Goal: Entertainment & Leisure: Consume media (video, audio)

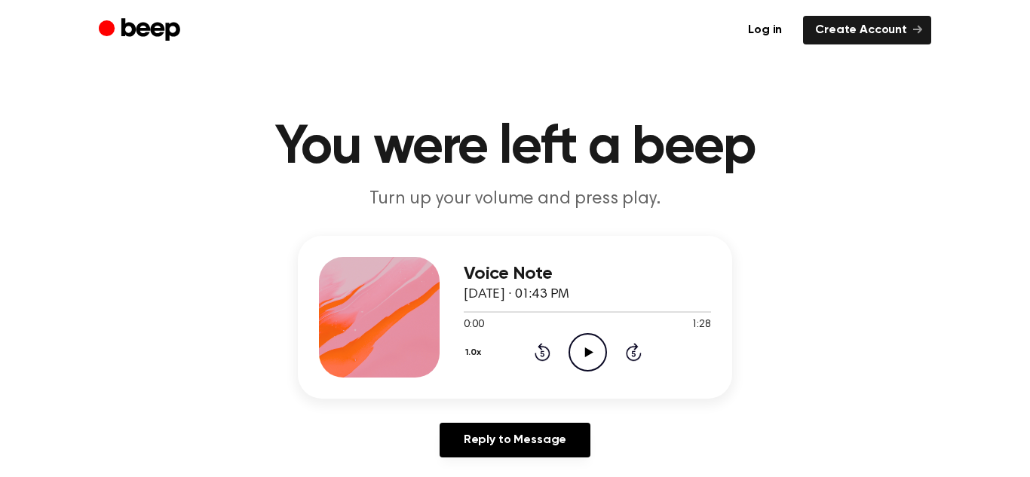
click at [593, 351] on icon "Play Audio" at bounding box center [588, 352] width 38 height 38
click at [576, 352] on icon "Play Audio" at bounding box center [588, 352] width 38 height 38
click at [570, 351] on icon "Play Audio" at bounding box center [588, 352] width 38 height 38
click at [586, 357] on icon "Play Audio" at bounding box center [588, 352] width 38 height 38
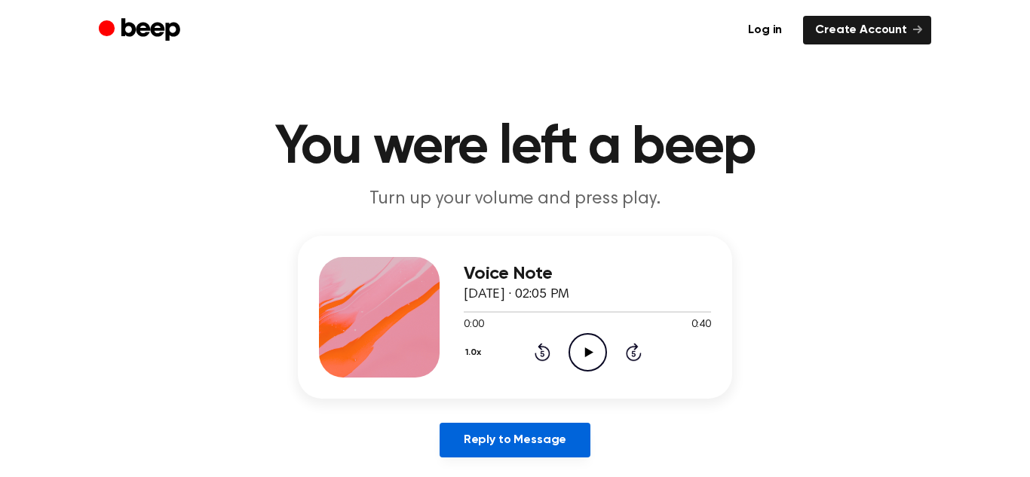
click at [465, 445] on link "Reply to Message" at bounding box center [515, 440] width 151 height 35
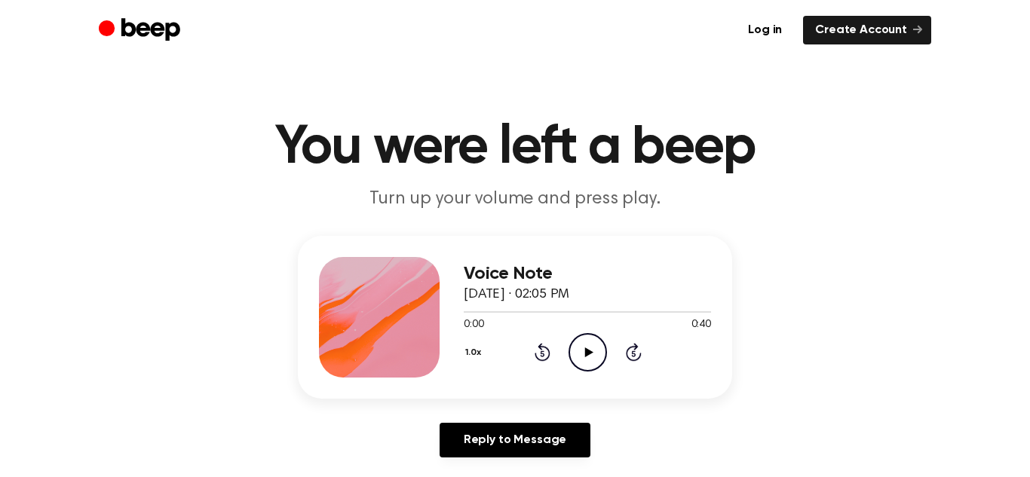
click at [590, 348] on icon "Play Audio" at bounding box center [588, 352] width 38 height 38
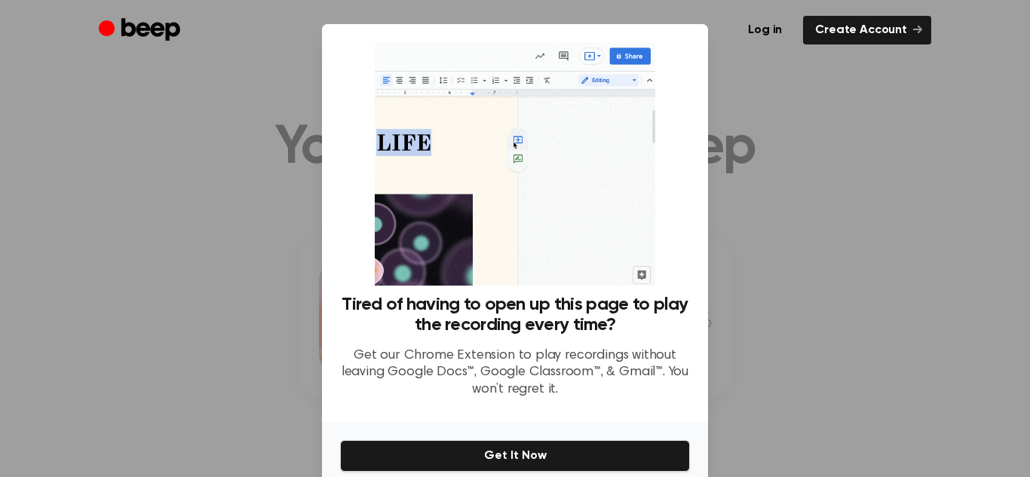
click at [736, 134] on div at bounding box center [515, 238] width 1030 height 477
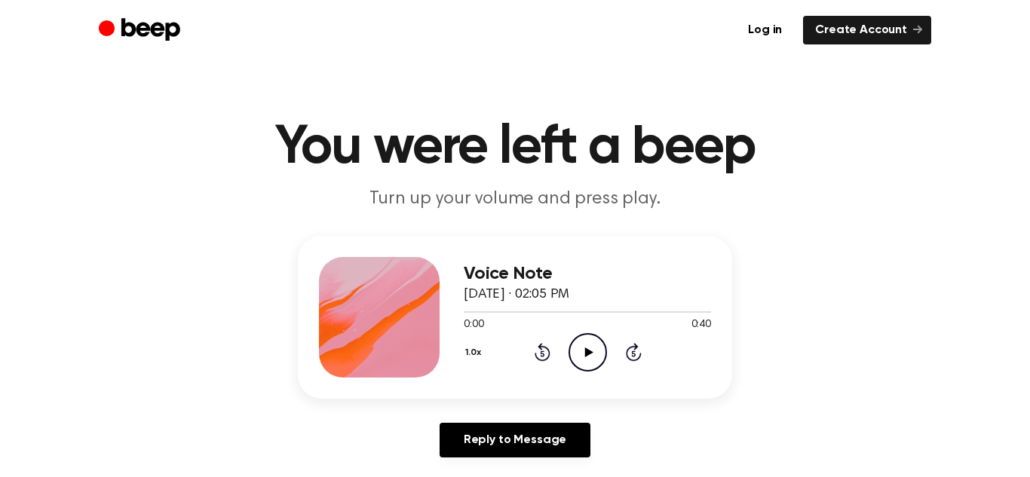
click at [578, 351] on icon "Play Audio" at bounding box center [588, 352] width 38 height 38
click at [580, 360] on icon "Play Audio" at bounding box center [588, 352] width 38 height 38
click at [588, 348] on icon "Play Audio" at bounding box center [588, 352] width 38 height 38
click at [578, 342] on icon "Play Audio" at bounding box center [588, 352] width 38 height 38
click at [541, 348] on icon at bounding box center [543, 352] width 16 height 18
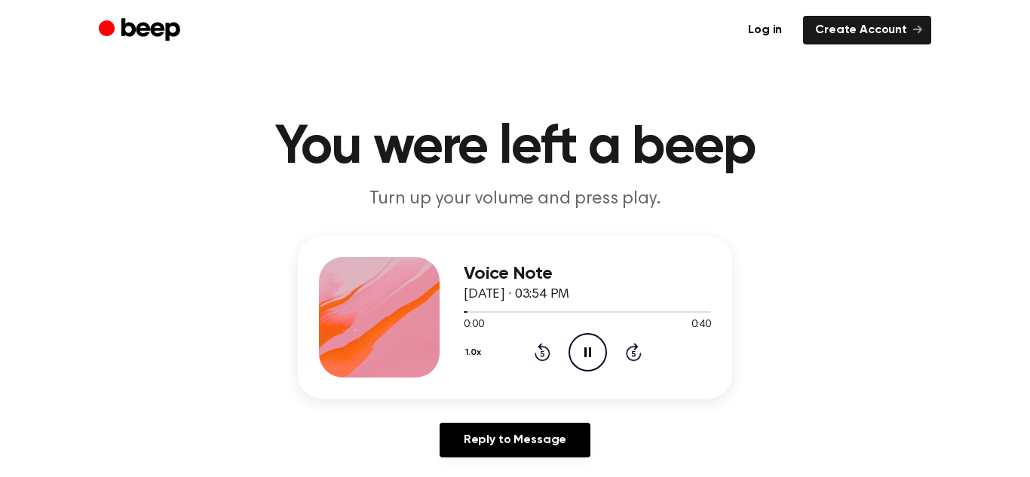
click at [541, 348] on icon at bounding box center [543, 352] width 16 height 18
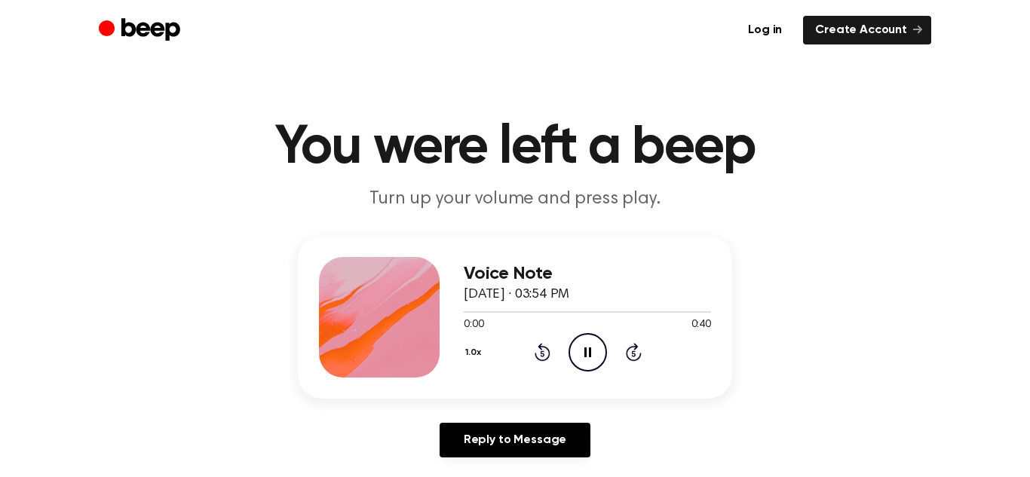
click at [541, 348] on icon at bounding box center [543, 352] width 16 height 18
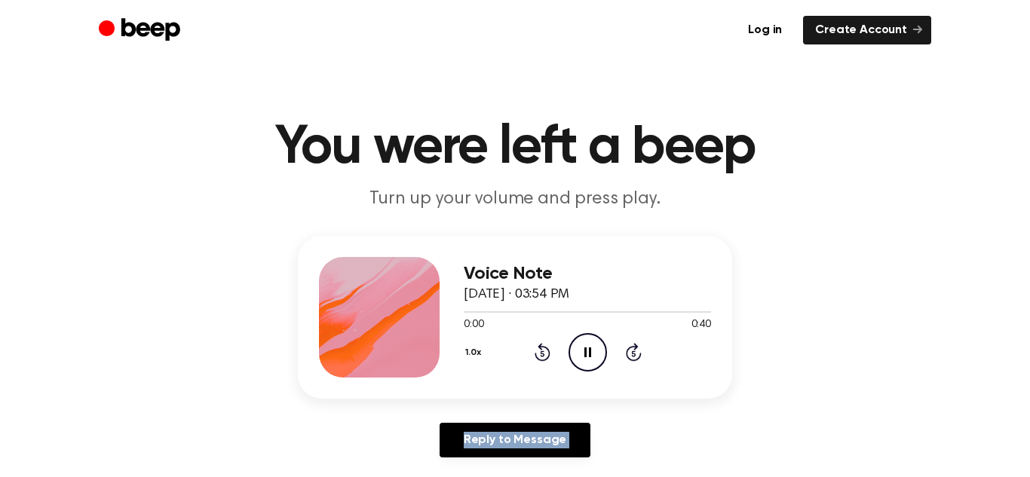
click at [541, 348] on icon at bounding box center [543, 352] width 16 height 18
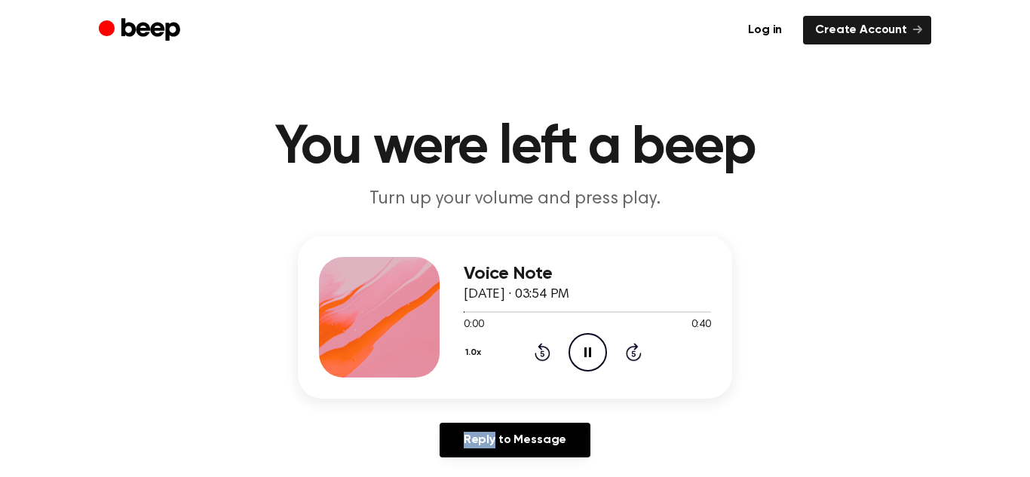
click at [541, 348] on icon at bounding box center [543, 352] width 16 height 18
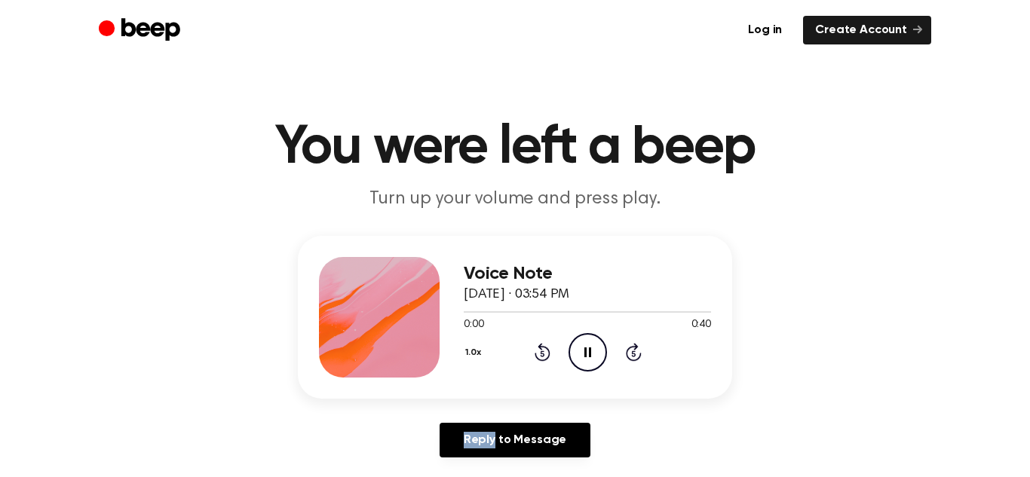
click at [541, 348] on icon at bounding box center [543, 352] width 16 height 18
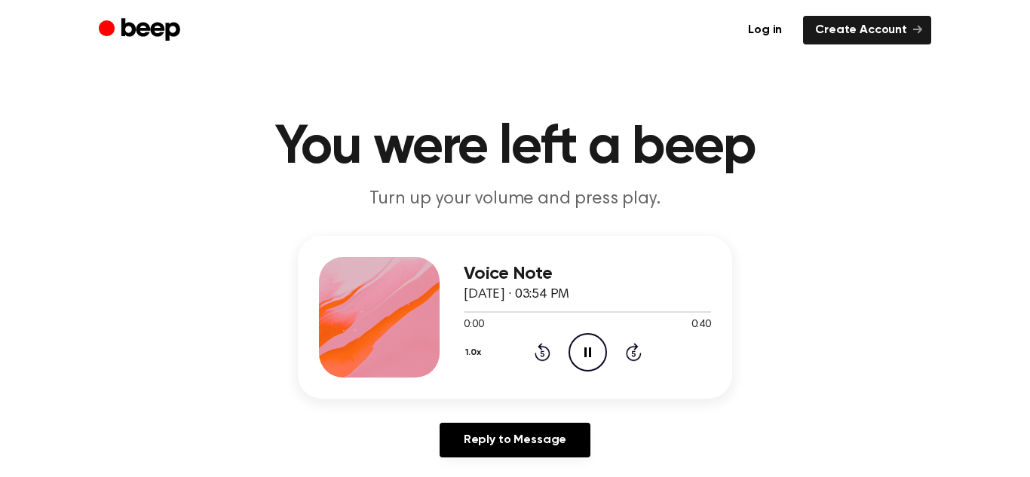
click at [541, 348] on icon at bounding box center [543, 352] width 16 height 18
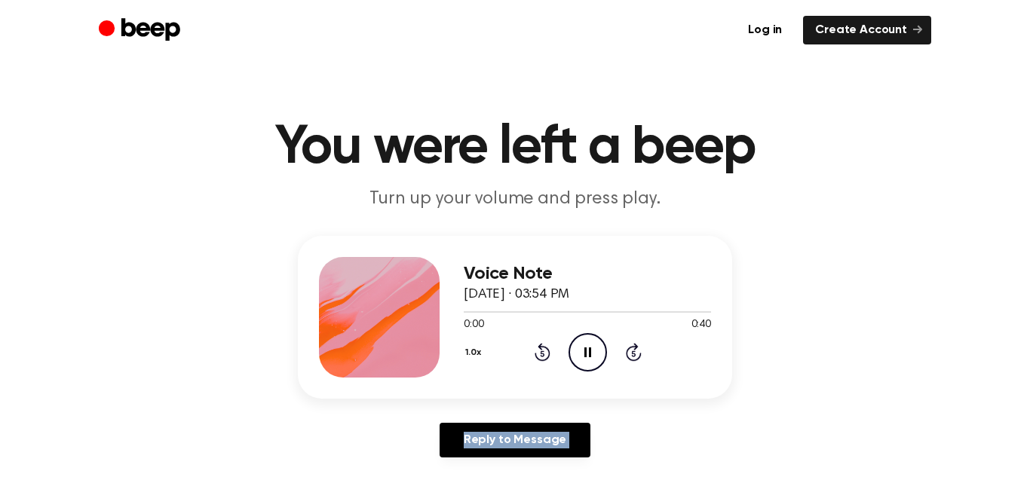
click at [541, 348] on icon at bounding box center [543, 352] width 16 height 18
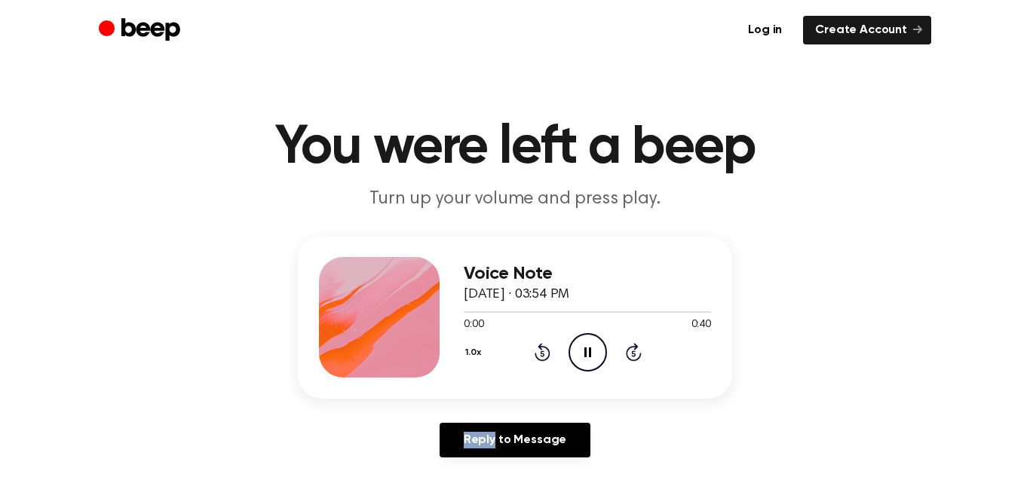
click at [541, 348] on icon at bounding box center [543, 352] width 16 height 18
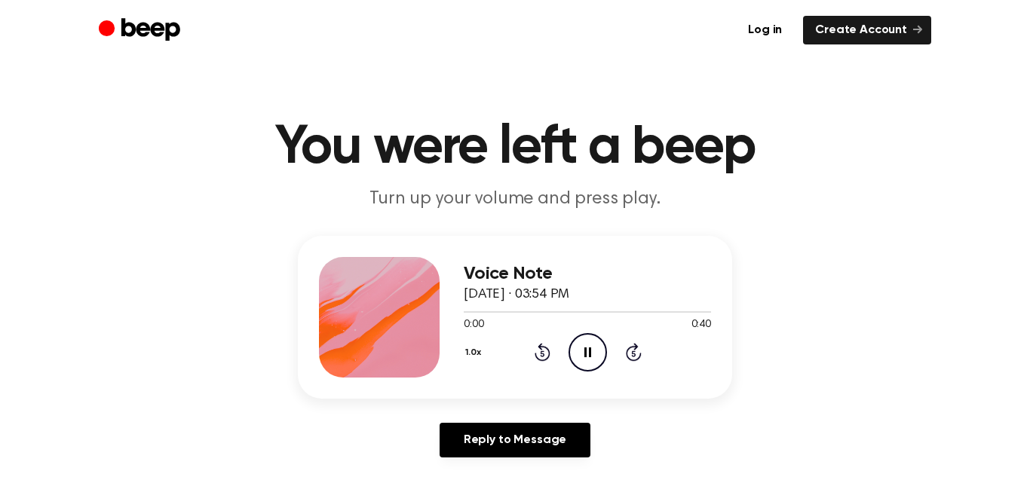
click at [541, 348] on icon at bounding box center [543, 352] width 16 height 18
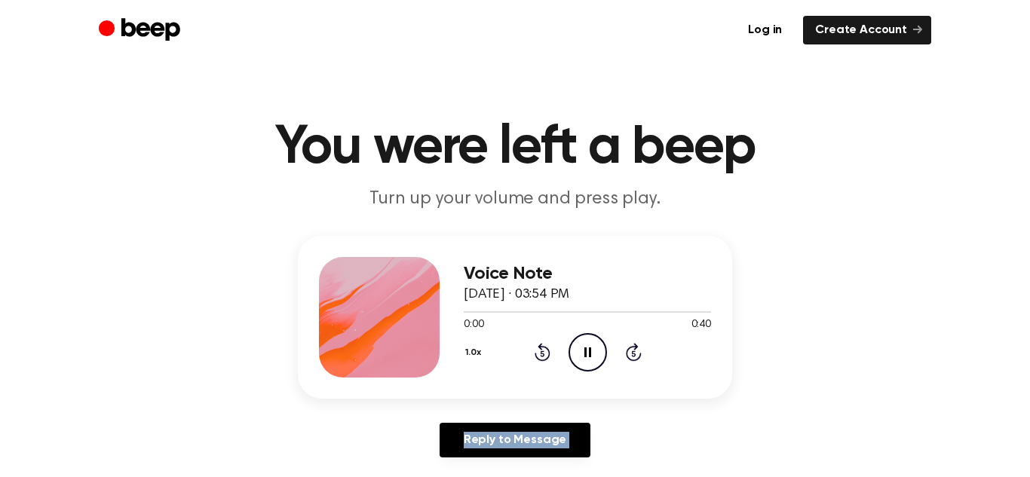
click at [541, 348] on icon at bounding box center [543, 352] width 16 height 18
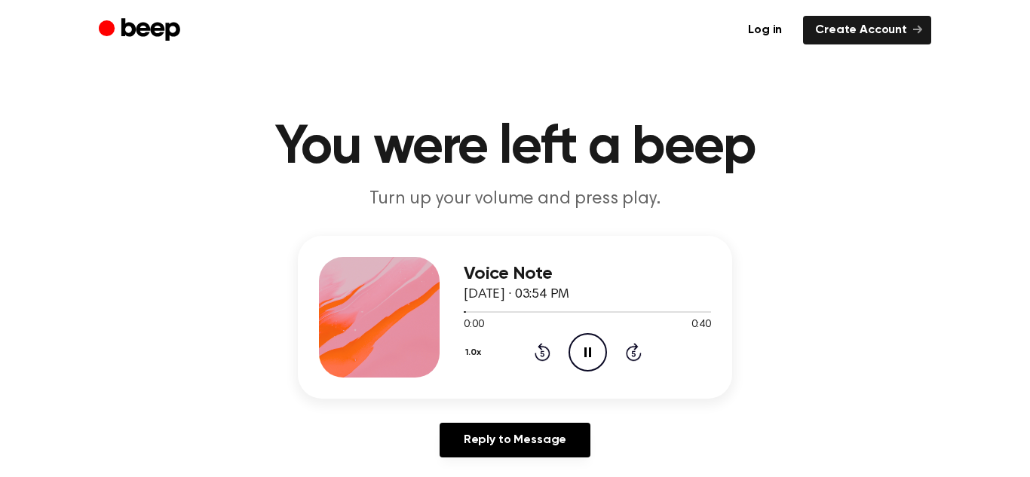
click at [541, 348] on icon at bounding box center [543, 352] width 16 height 18
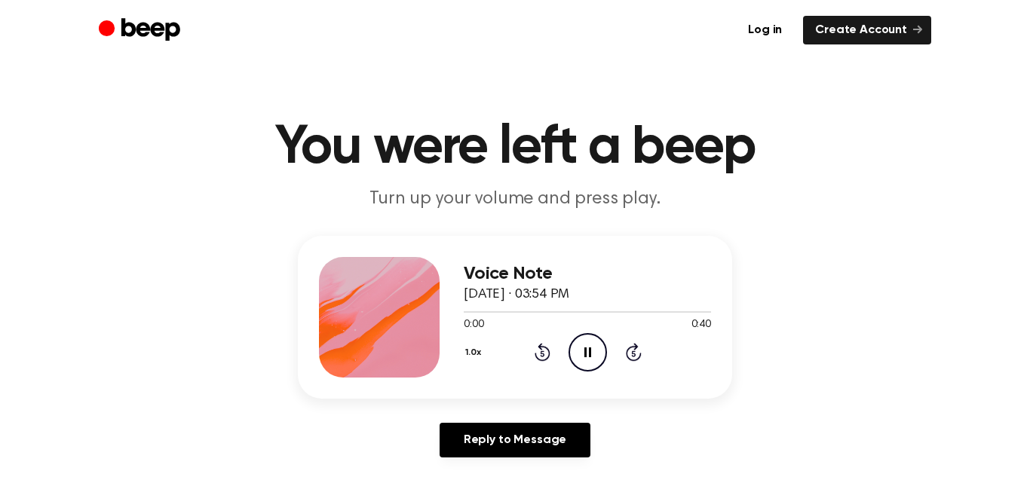
click at [541, 348] on icon at bounding box center [543, 352] width 16 height 18
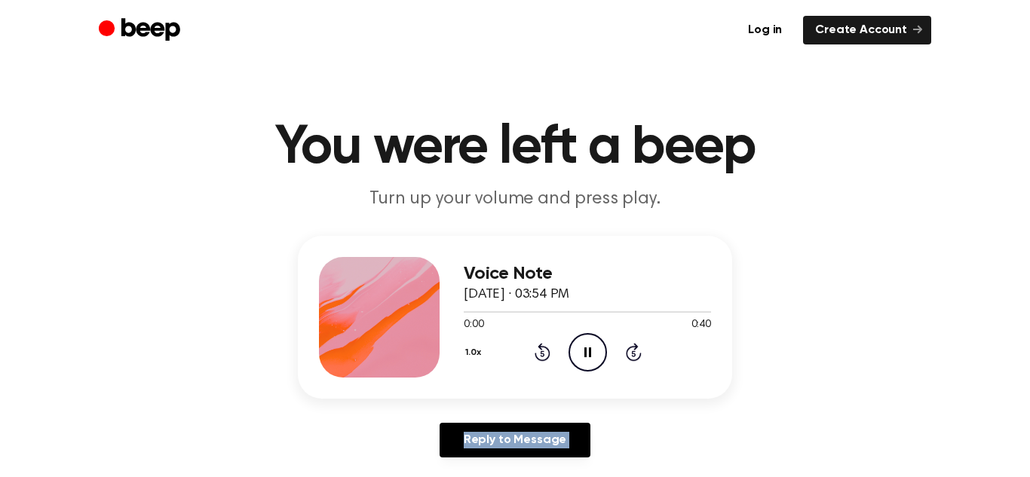
click at [541, 348] on icon at bounding box center [543, 352] width 16 height 18
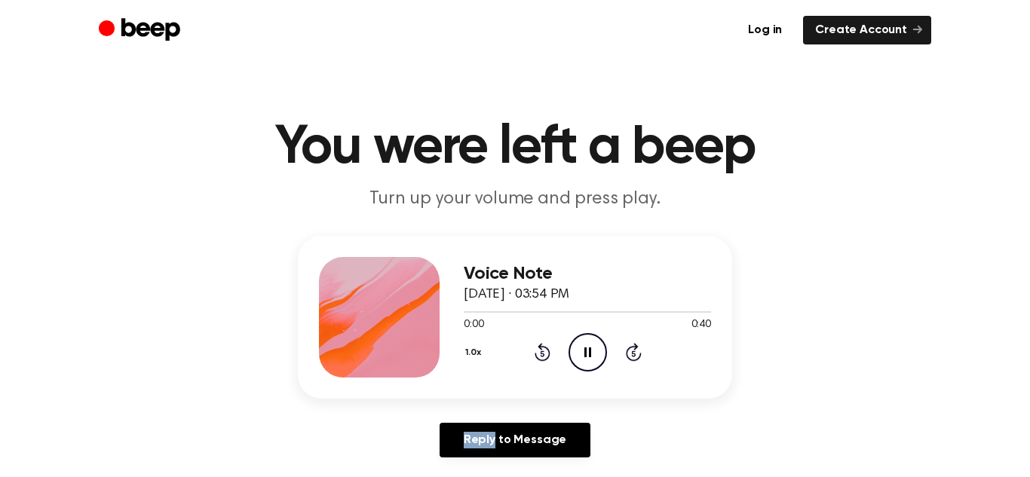
click at [541, 348] on icon at bounding box center [543, 352] width 16 height 18
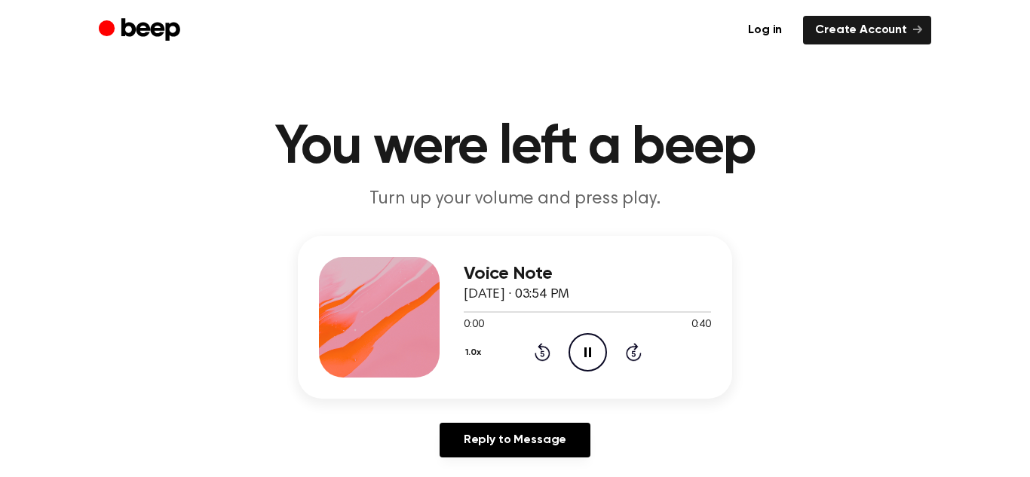
click at [541, 348] on icon at bounding box center [543, 352] width 16 height 18
click at [630, 360] on icon at bounding box center [634, 352] width 16 height 18
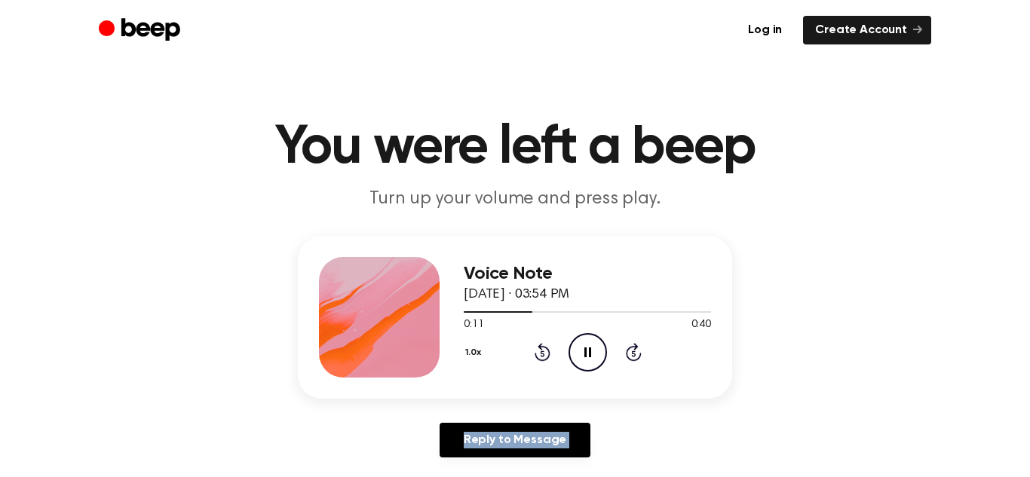
click at [630, 360] on icon at bounding box center [634, 352] width 16 height 18
click at [547, 348] on icon at bounding box center [543, 352] width 16 height 18
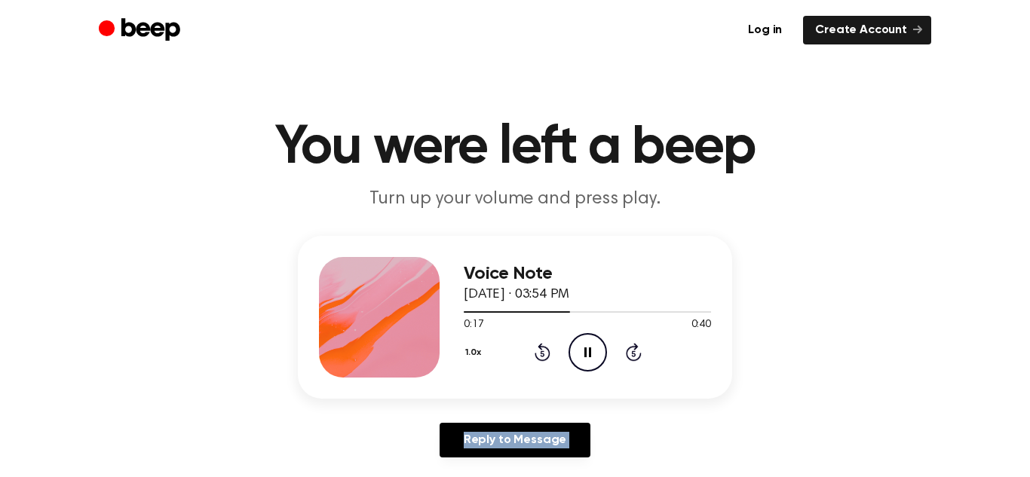
click at [547, 348] on icon at bounding box center [543, 352] width 16 height 18
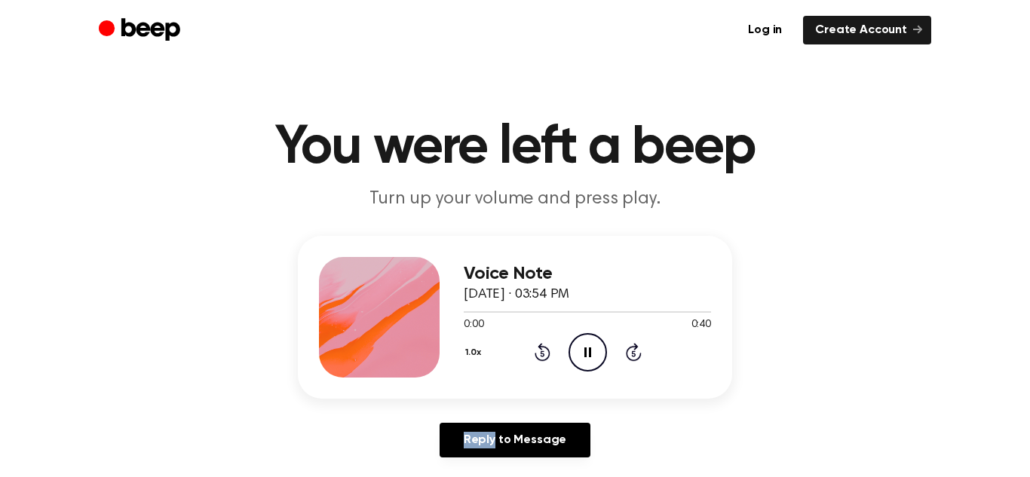
click at [547, 348] on icon at bounding box center [543, 352] width 16 height 18
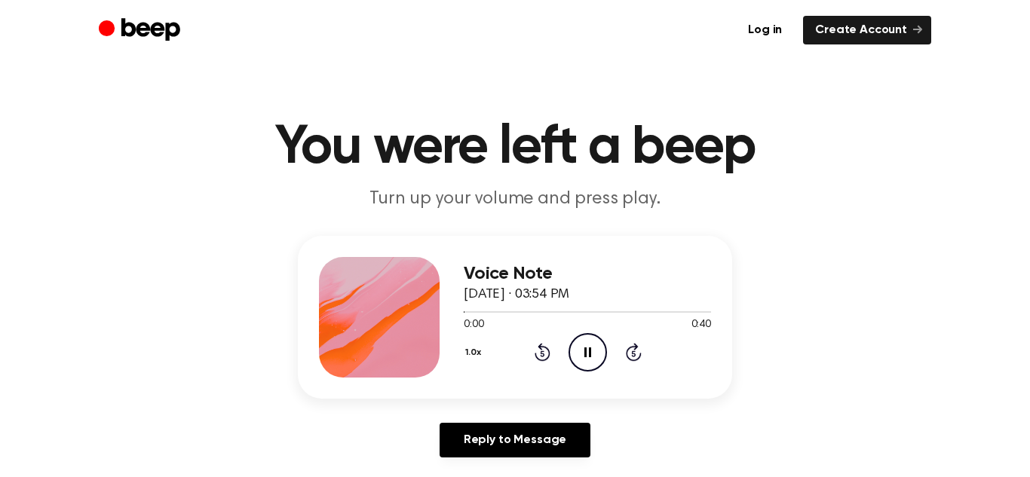
click at [547, 348] on icon at bounding box center [543, 352] width 16 height 18
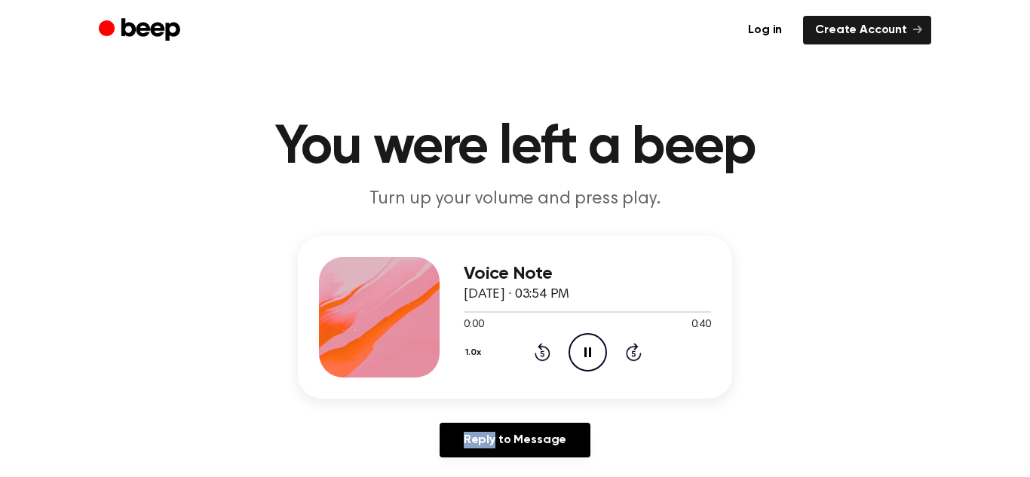
click at [547, 348] on icon at bounding box center [543, 352] width 16 height 18
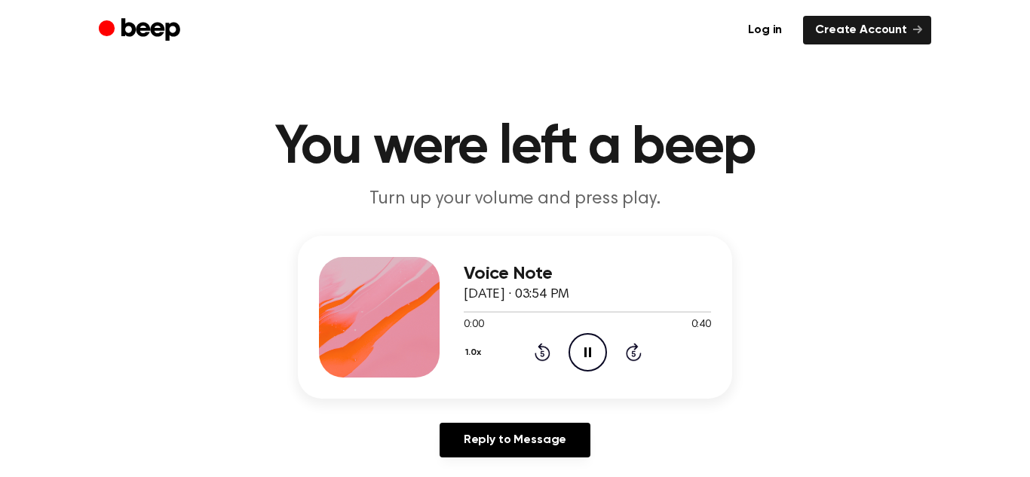
click at [547, 348] on icon at bounding box center [543, 352] width 16 height 18
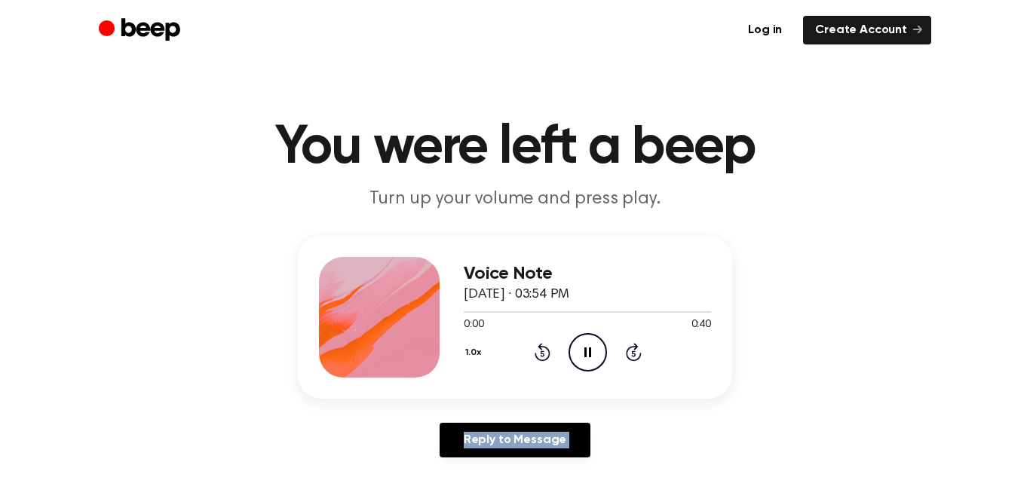
click at [547, 348] on icon at bounding box center [543, 352] width 16 height 18
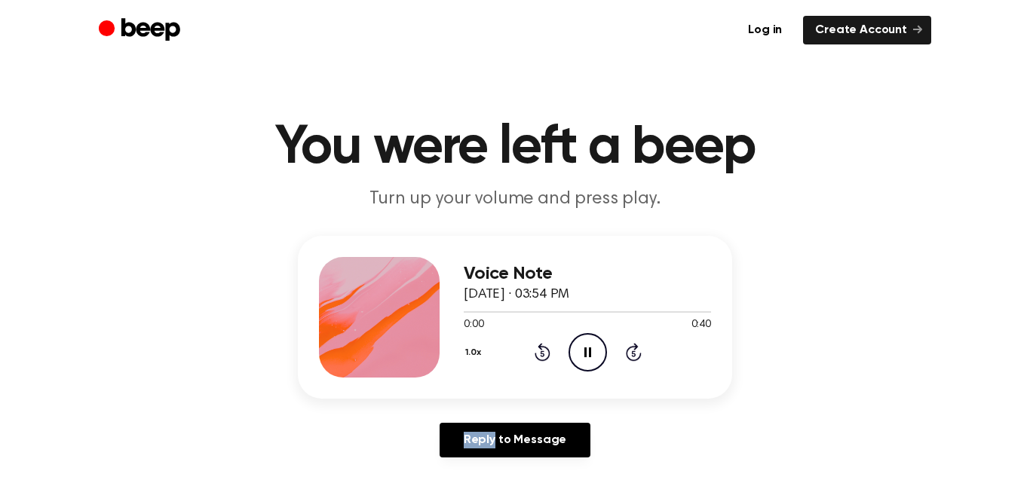
click at [547, 348] on icon at bounding box center [543, 352] width 16 height 18
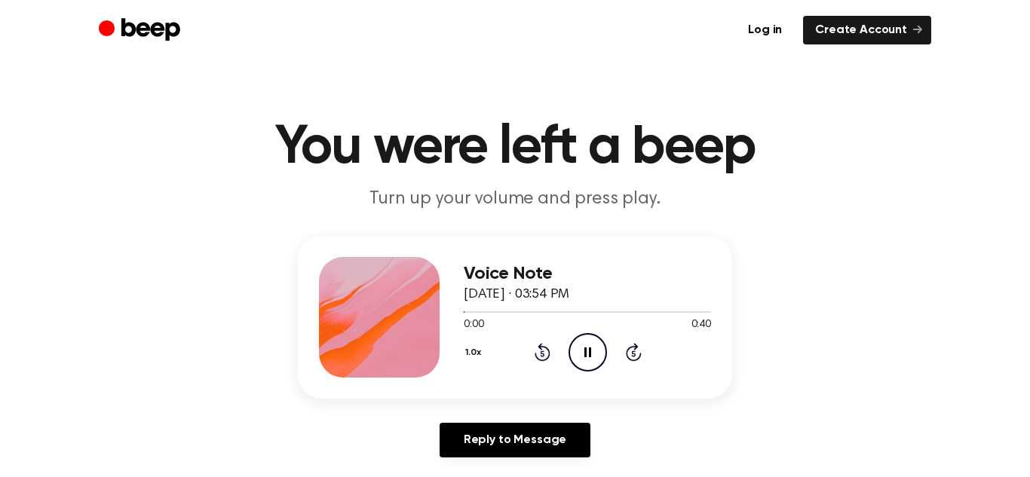
click at [547, 348] on icon at bounding box center [543, 352] width 16 height 18
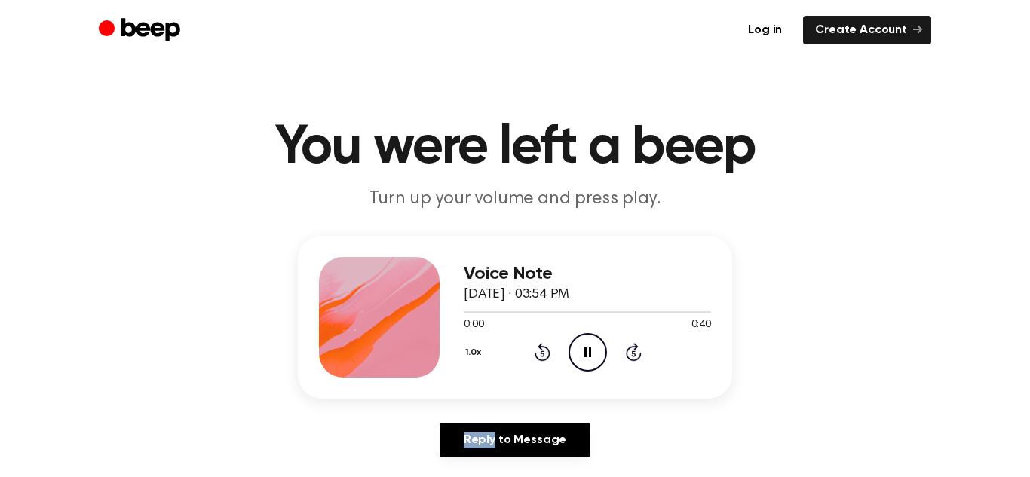
click at [547, 348] on icon at bounding box center [543, 352] width 16 height 18
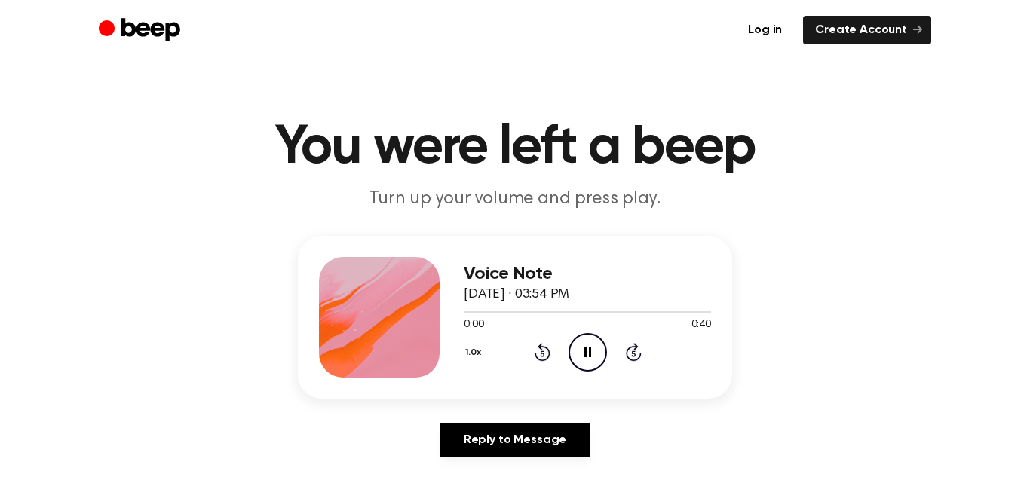
click at [547, 348] on icon at bounding box center [543, 352] width 16 height 18
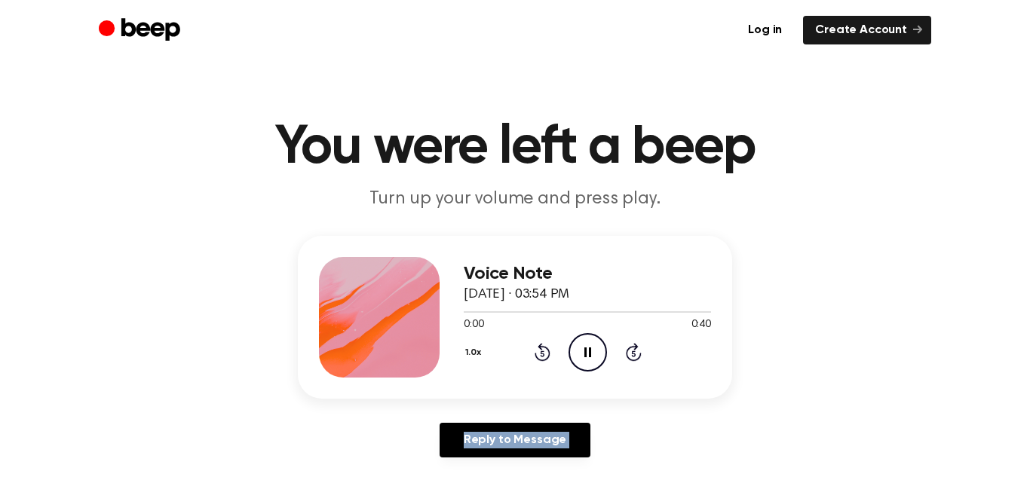
click at [547, 348] on icon at bounding box center [543, 352] width 16 height 18
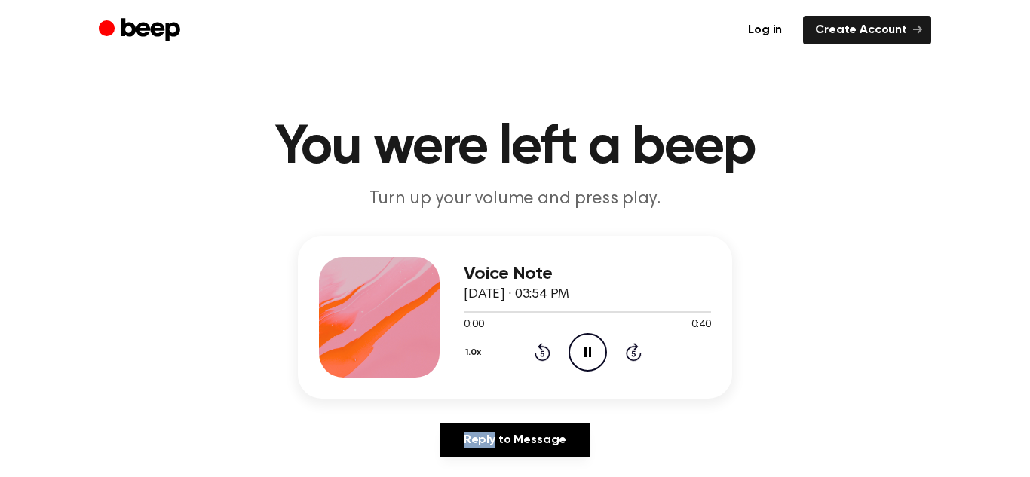
click at [547, 348] on icon at bounding box center [543, 352] width 16 height 18
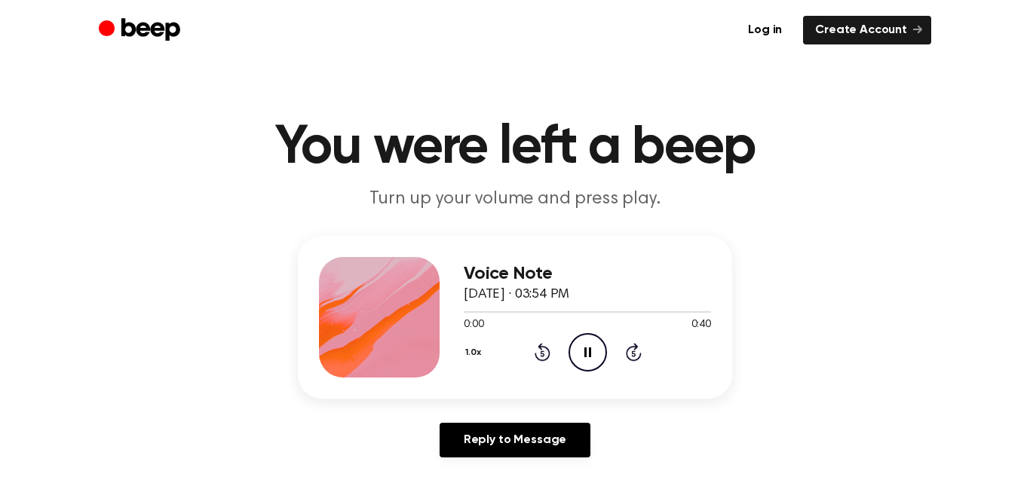
click at [547, 348] on icon at bounding box center [543, 352] width 16 height 18
click at [549, 348] on icon "Rewind 5 seconds" at bounding box center [542, 352] width 17 height 20
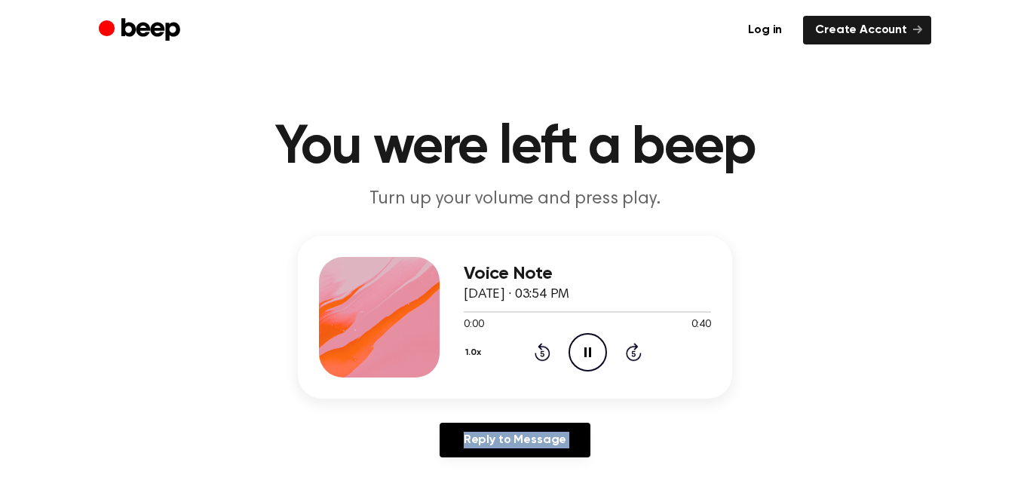
click at [549, 348] on icon "Rewind 5 seconds" at bounding box center [542, 352] width 17 height 20
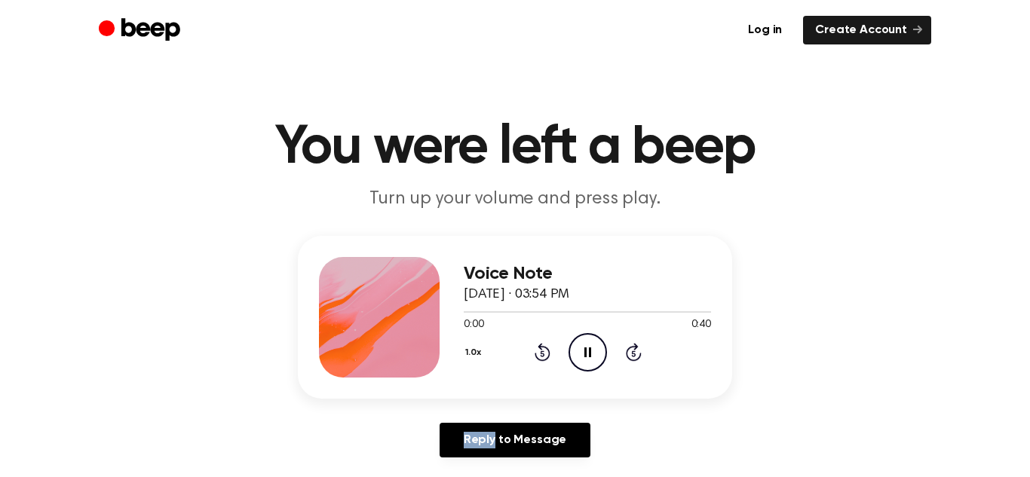
click at [549, 348] on icon "Rewind 5 seconds" at bounding box center [542, 352] width 17 height 20
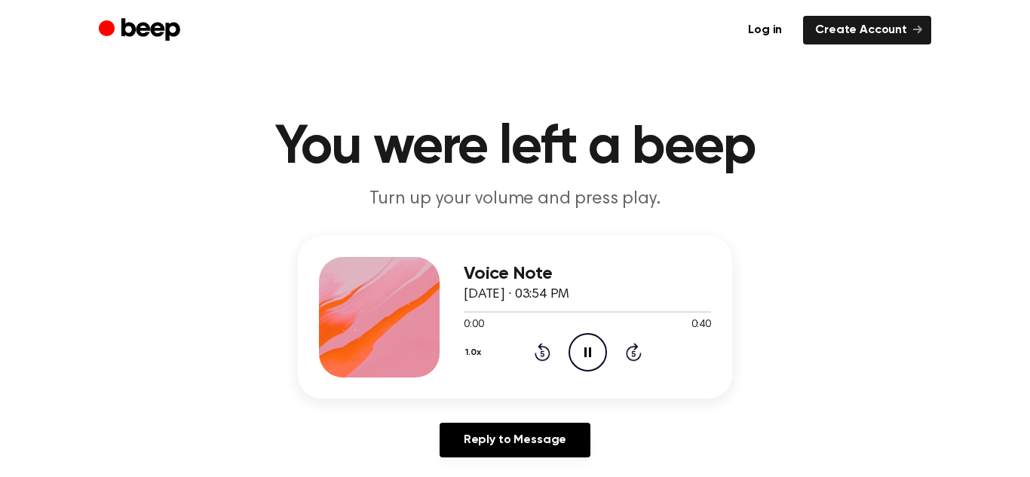
click at [549, 348] on icon "Rewind 5 seconds" at bounding box center [542, 352] width 17 height 20
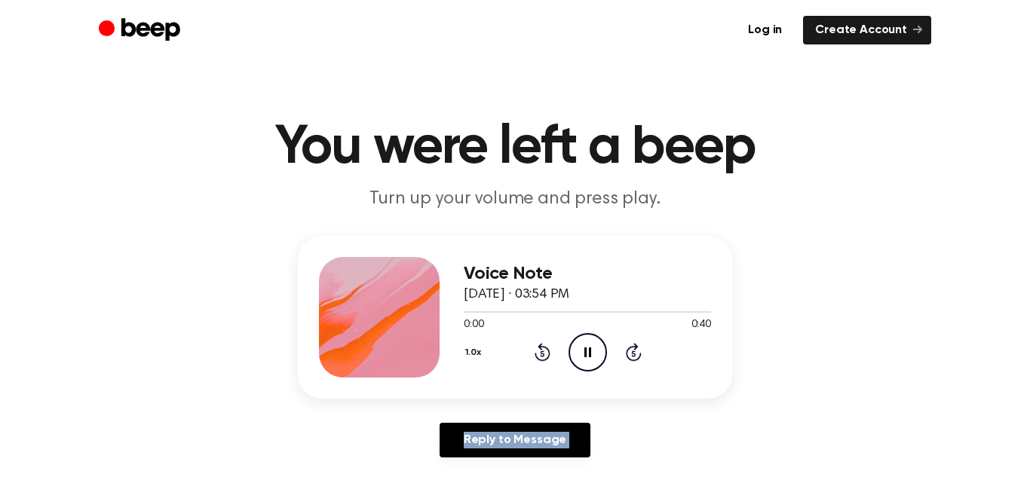
click at [549, 348] on icon "Rewind 5 seconds" at bounding box center [542, 352] width 17 height 20
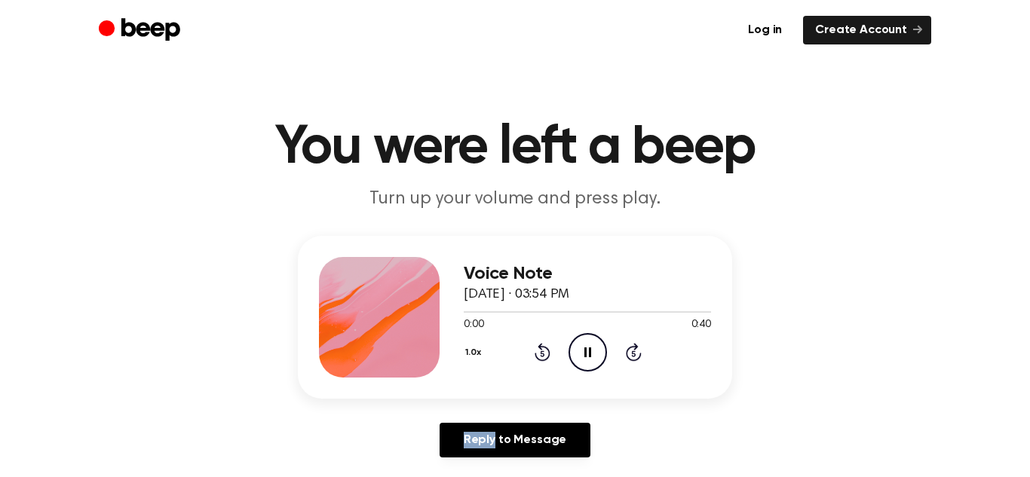
click at [549, 348] on icon "Rewind 5 seconds" at bounding box center [542, 352] width 17 height 20
click at [549, 351] on icon at bounding box center [543, 352] width 16 height 18
click at [585, 353] on icon at bounding box center [588, 353] width 8 height 10
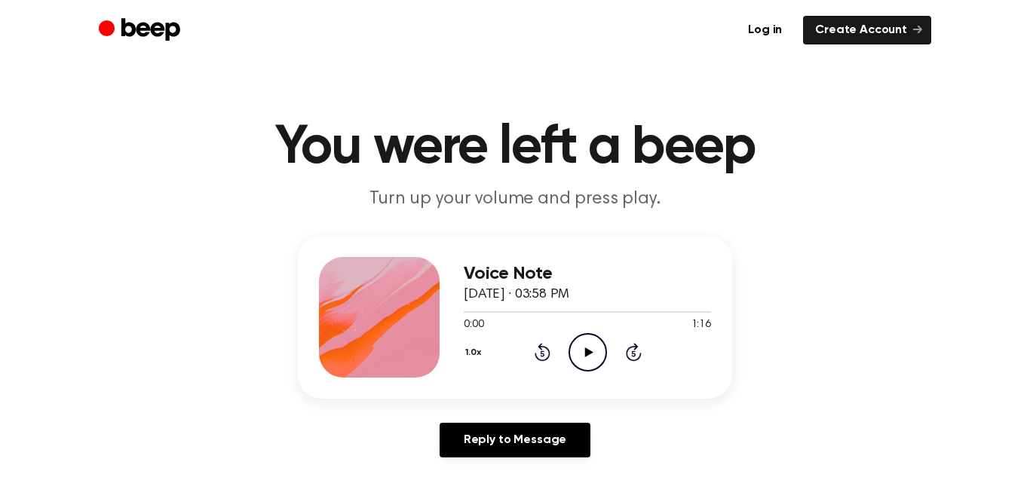
click at [581, 332] on div "0:00 1:16" at bounding box center [587, 325] width 247 height 16
click at [585, 339] on icon "Play Audio" at bounding box center [588, 352] width 38 height 38
click at [594, 365] on icon "Play Audio" at bounding box center [588, 352] width 38 height 38
click at [593, 342] on icon "Play Audio" at bounding box center [588, 352] width 38 height 38
click at [594, 349] on icon "Play Audio" at bounding box center [588, 352] width 38 height 38
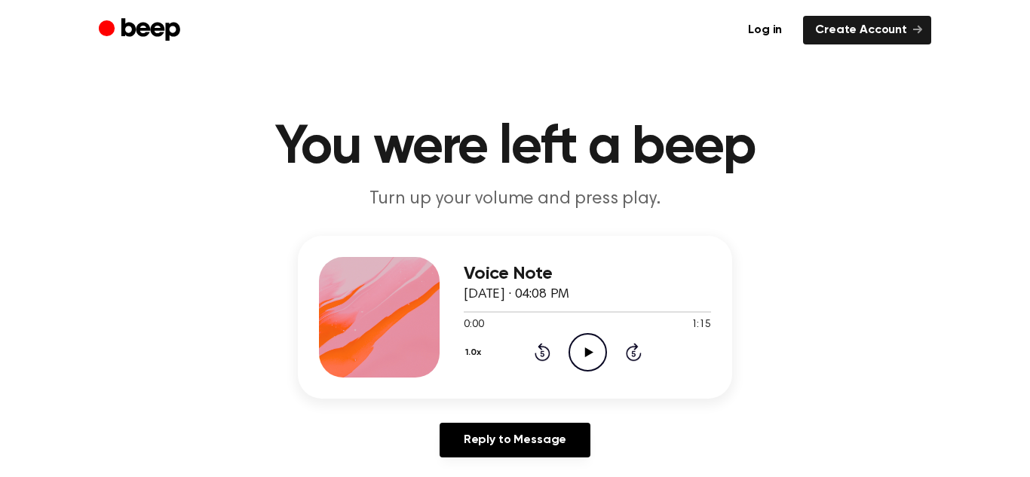
click at [596, 357] on icon "Play Audio" at bounding box center [588, 352] width 38 height 38
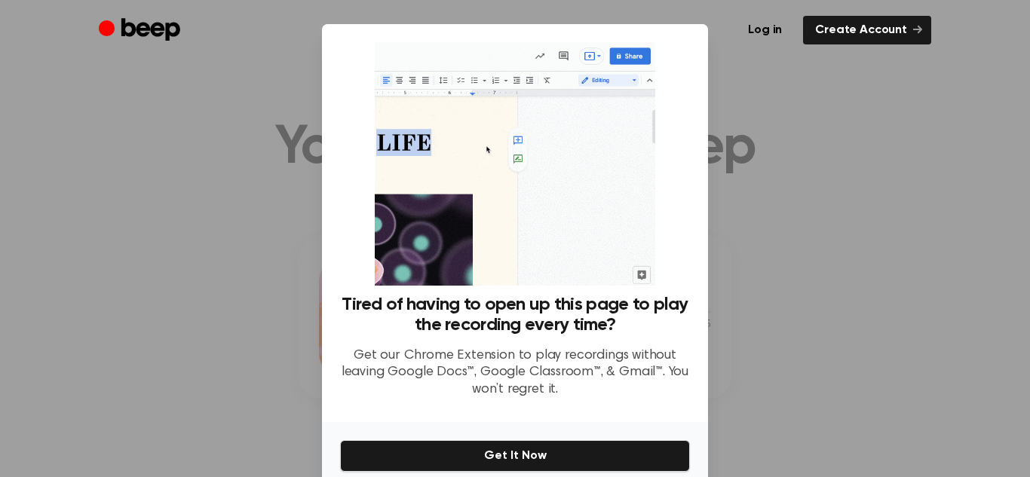
click at [225, 1] on div "Log in Create Account" at bounding box center [515, 30] width 833 height 60
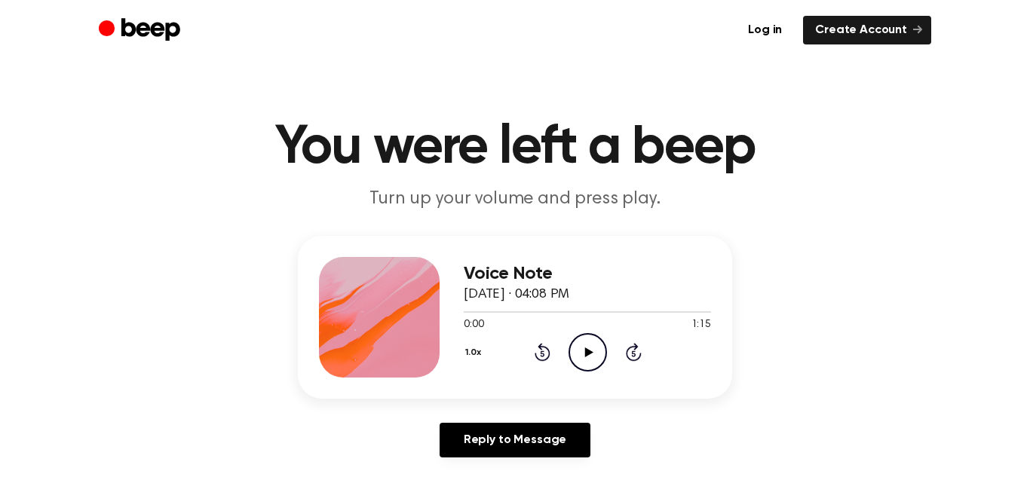
click at [594, 360] on icon "Play Audio" at bounding box center [588, 352] width 38 height 38
click at [474, 350] on button "1.0x" at bounding box center [475, 353] width 23 height 26
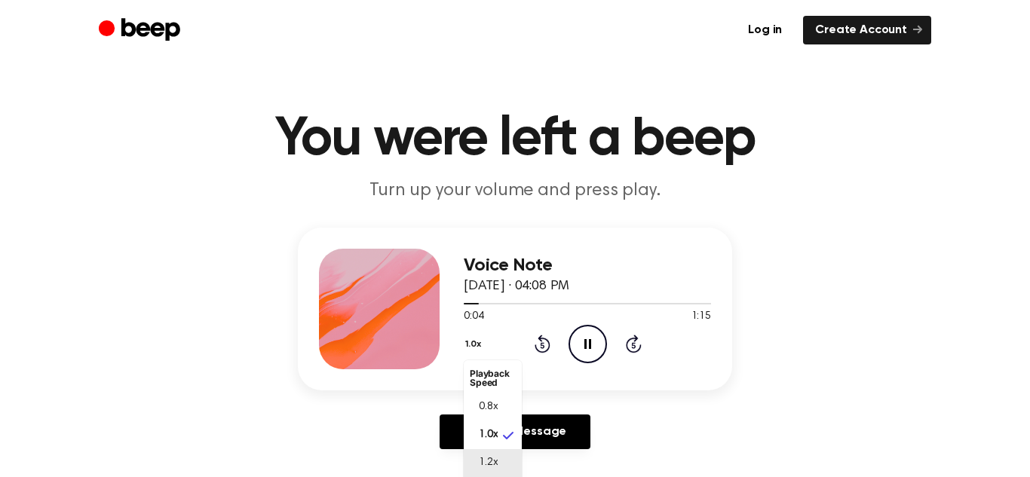
click at [492, 464] on span "1.2x" at bounding box center [488, 463] width 19 height 16
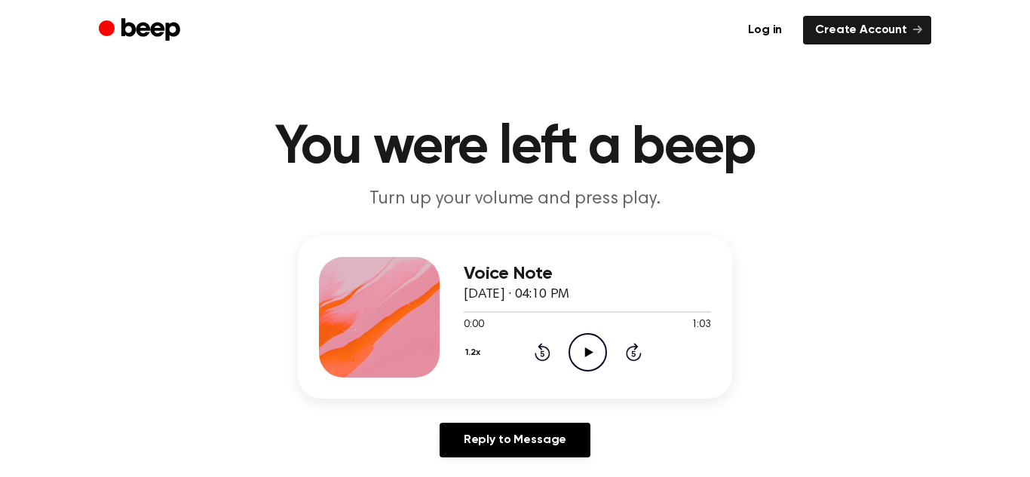
click at [468, 349] on button "1.2x" at bounding box center [475, 353] width 23 height 26
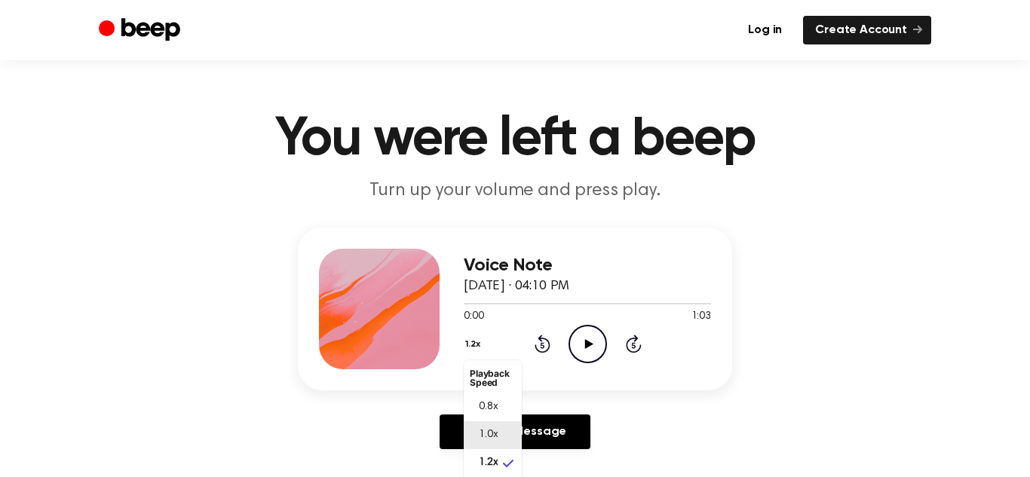
click at [496, 439] on span "1.0x" at bounding box center [488, 436] width 19 height 16
click at [585, 321] on div "0:00 1:03" at bounding box center [587, 317] width 247 height 16
click at [586, 336] on icon "Play Audio" at bounding box center [588, 344] width 38 height 38
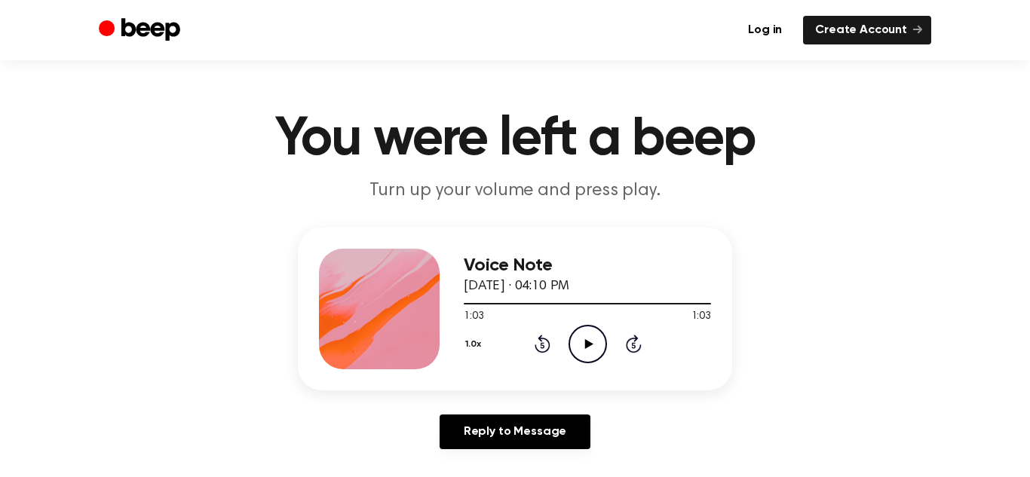
click at [477, 339] on button "1.0x" at bounding box center [475, 345] width 23 height 26
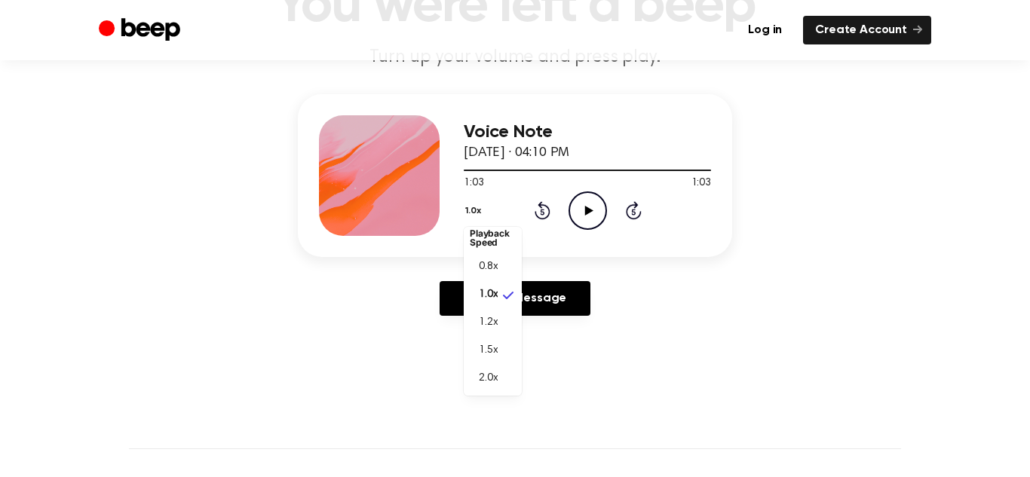
scroll to position [141, 0]
click at [504, 375] on li "2.0x" at bounding box center [493, 380] width 58 height 28
click at [593, 212] on icon "Play Audio" at bounding box center [588, 211] width 38 height 38
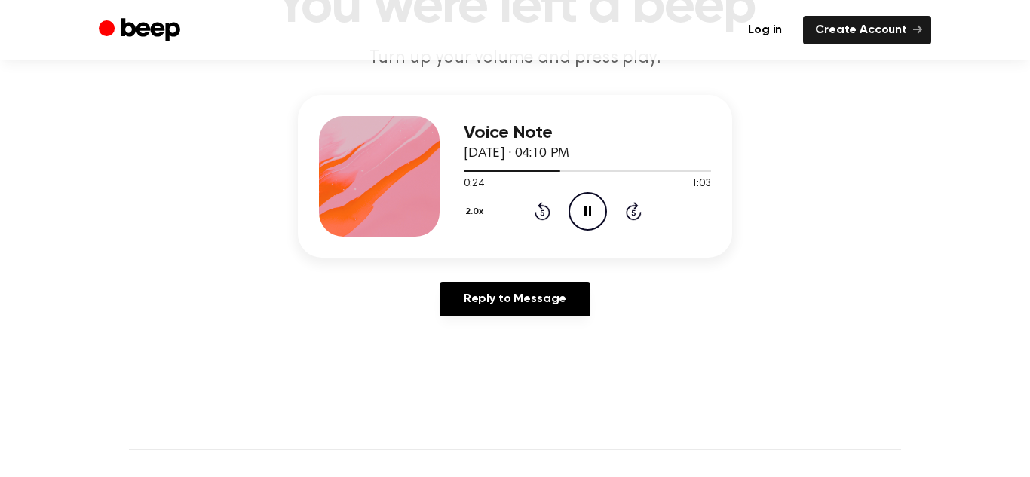
click at [467, 216] on button "2.0x" at bounding box center [477, 212] width 26 height 26
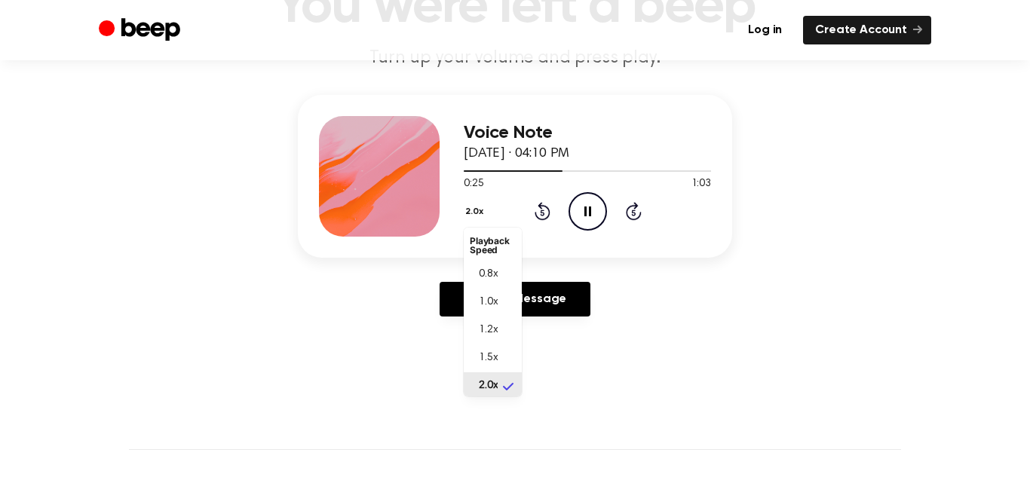
scroll to position [4, 0]
click at [489, 343] on li "1.5x" at bounding box center [493, 355] width 58 height 28
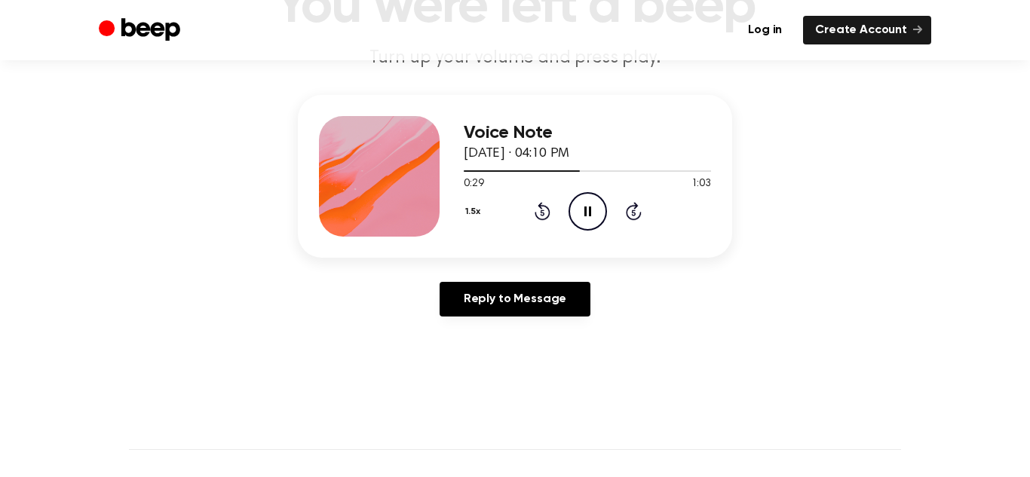
click at [468, 217] on button "1.5x" at bounding box center [475, 212] width 23 height 26
click at [495, 336] on span "1.2x" at bounding box center [488, 331] width 19 height 16
click at [481, 207] on button "1.2x" at bounding box center [475, 212] width 23 height 26
click at [492, 278] on span "0.8x" at bounding box center [488, 275] width 19 height 16
click at [549, 209] on icon at bounding box center [543, 211] width 16 height 18
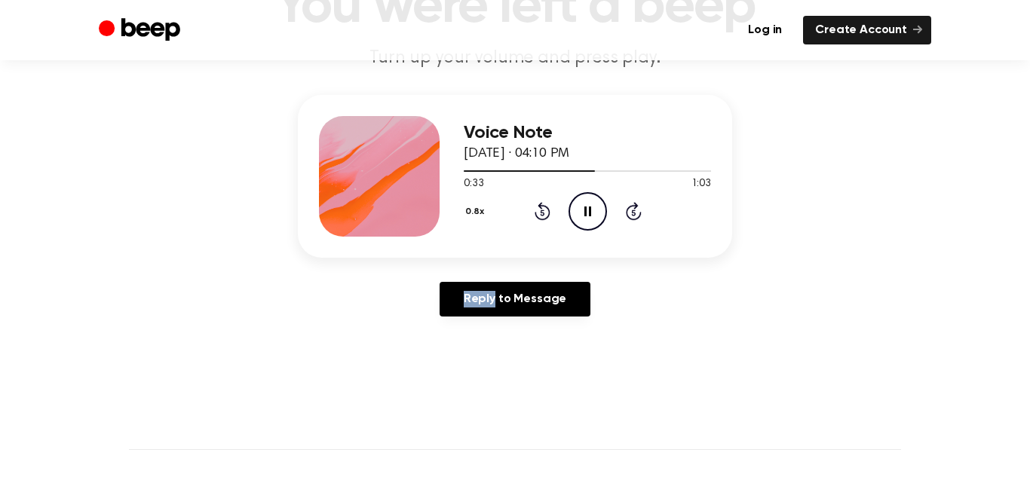
click at [548, 210] on icon at bounding box center [543, 211] width 16 height 18
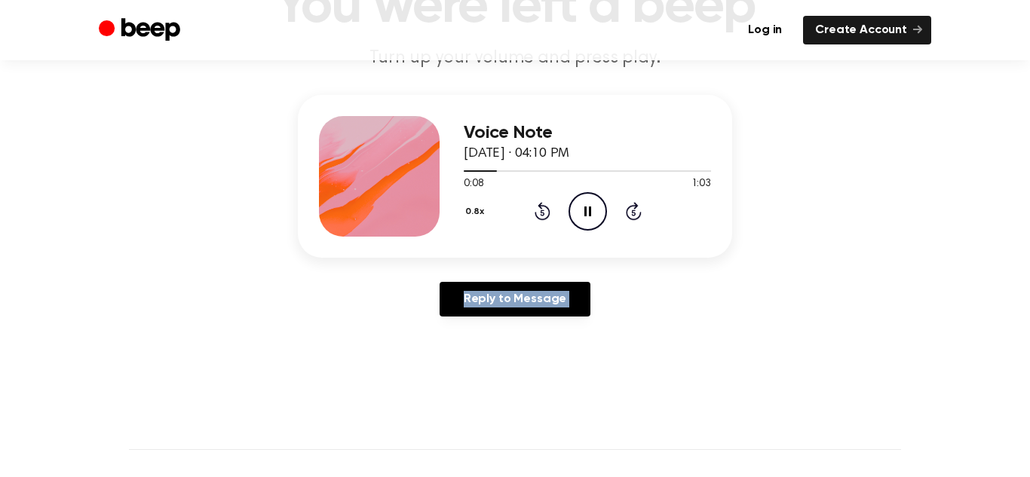
click at [548, 210] on icon at bounding box center [543, 211] width 16 height 18
click at [480, 214] on button "0.8x" at bounding box center [477, 212] width 26 height 26
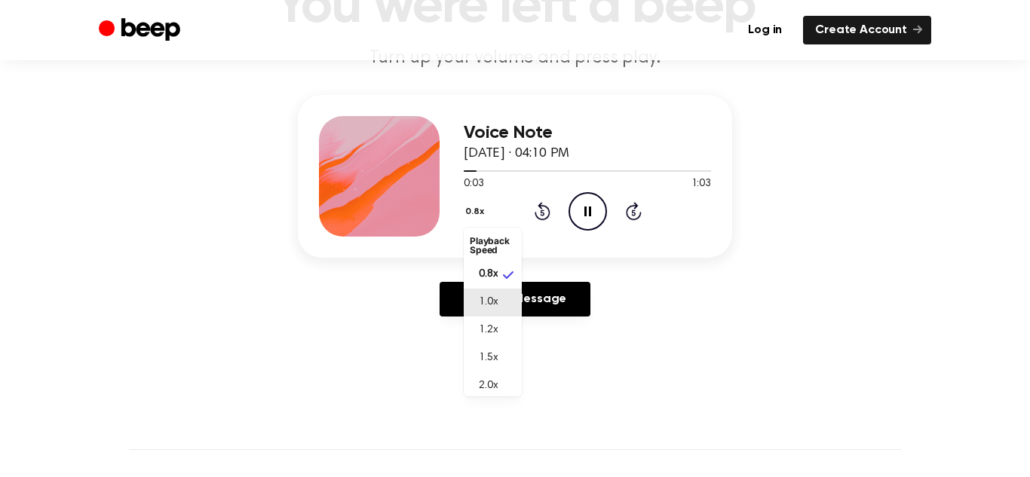
click at [499, 300] on li "1.0x" at bounding box center [493, 303] width 58 height 28
click at [470, 200] on button "1.0x" at bounding box center [475, 212] width 23 height 26
click at [493, 319] on li "1.2x" at bounding box center [493, 331] width 58 height 28
click at [477, 213] on button "1.2x" at bounding box center [475, 212] width 23 height 26
click at [484, 353] on span "1.5x" at bounding box center [488, 359] width 19 height 16
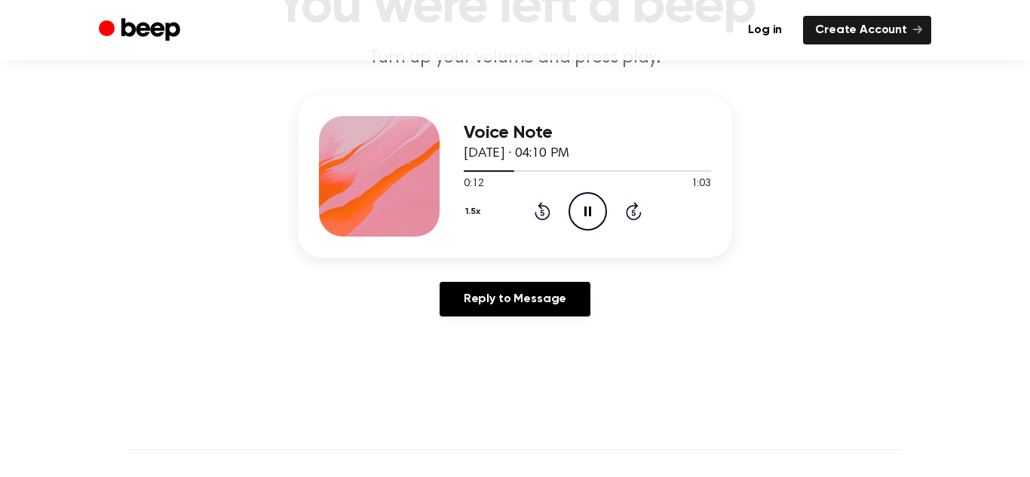
click at [476, 219] on button "1.5x" at bounding box center [475, 212] width 23 height 26
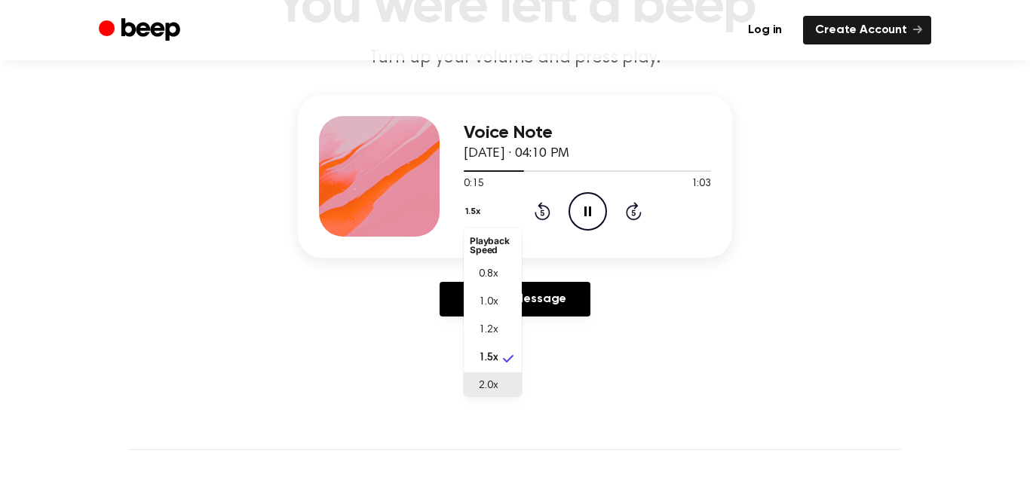
click at [508, 383] on li "2.0x" at bounding box center [493, 387] width 58 height 28
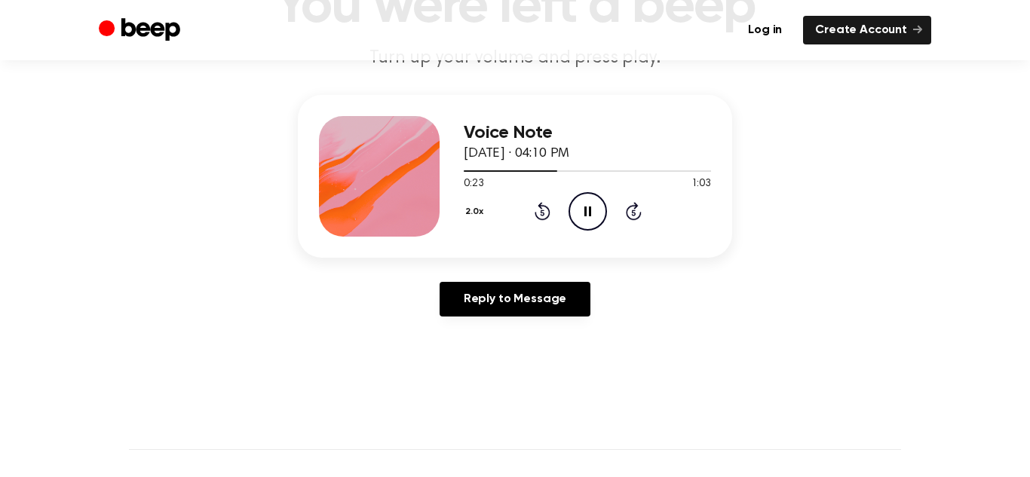
click at [486, 204] on button "2.0x" at bounding box center [477, 212] width 26 height 26
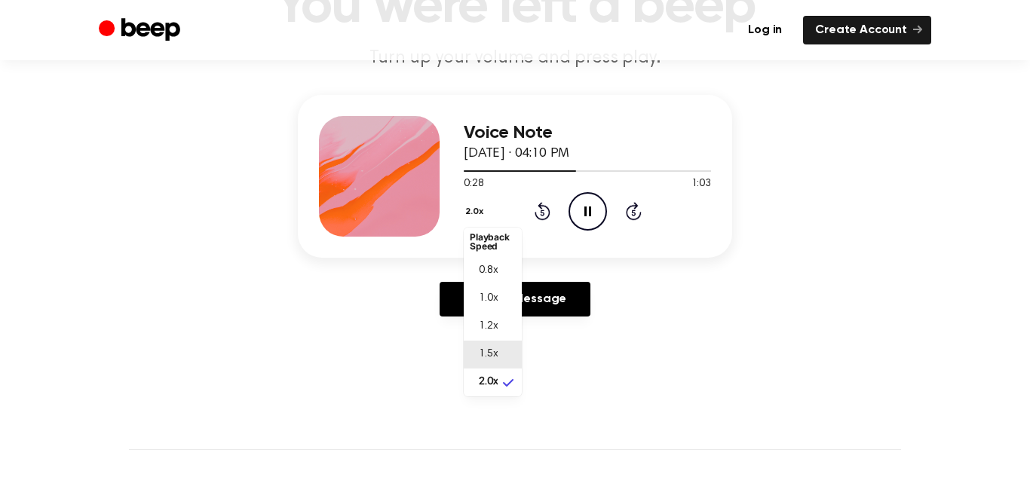
click at [501, 342] on li "1.5x" at bounding box center [493, 355] width 58 height 28
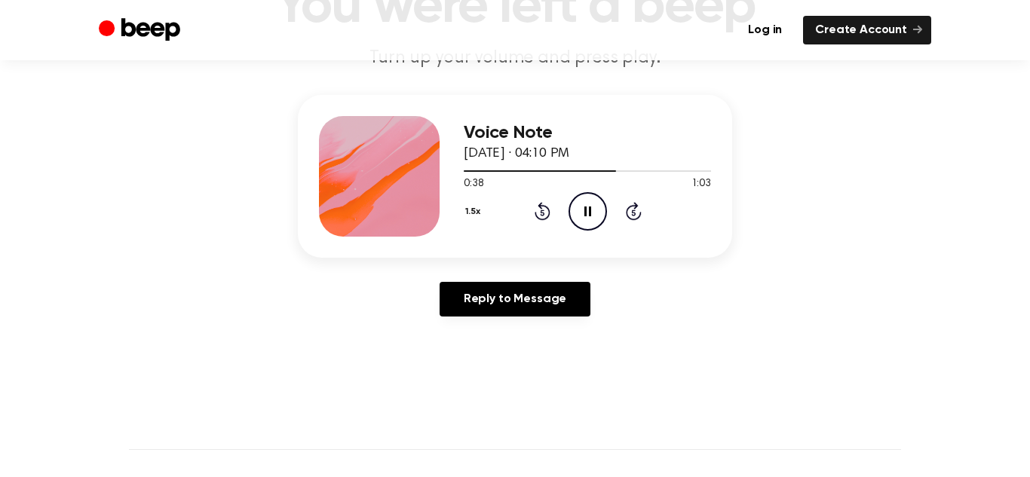
click at [472, 210] on button "1.5x" at bounding box center [475, 212] width 23 height 26
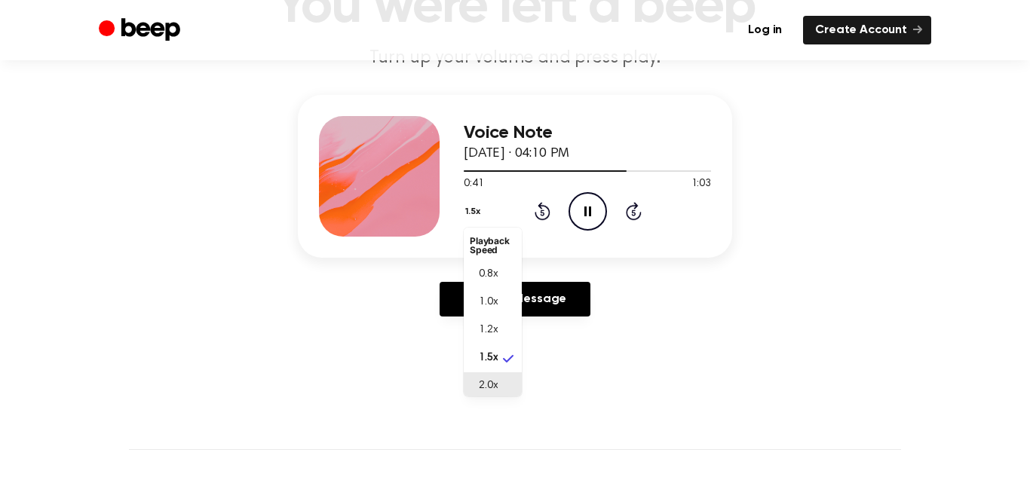
click at [496, 387] on span "2.0x" at bounding box center [488, 387] width 19 height 16
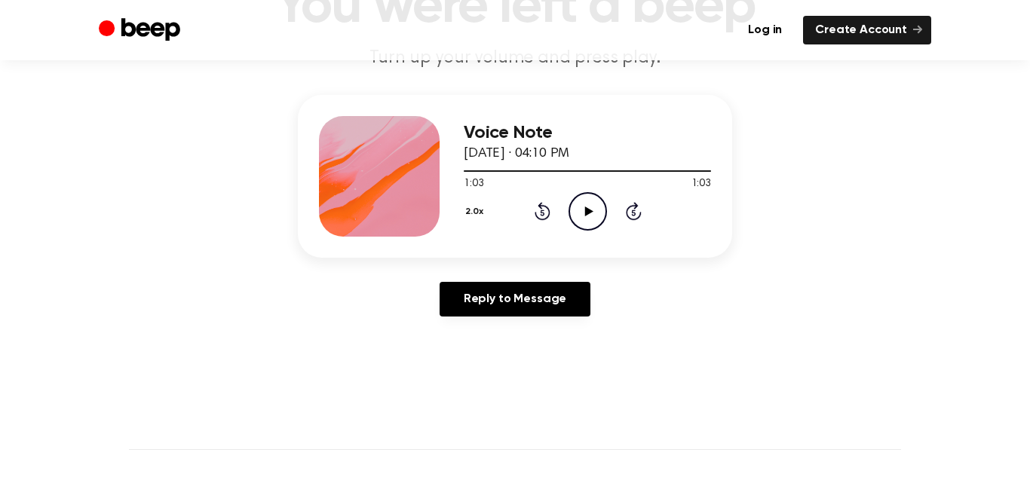
click at [580, 216] on icon "Play Audio" at bounding box center [588, 211] width 38 height 38
click at [544, 213] on icon at bounding box center [542, 213] width 4 height 6
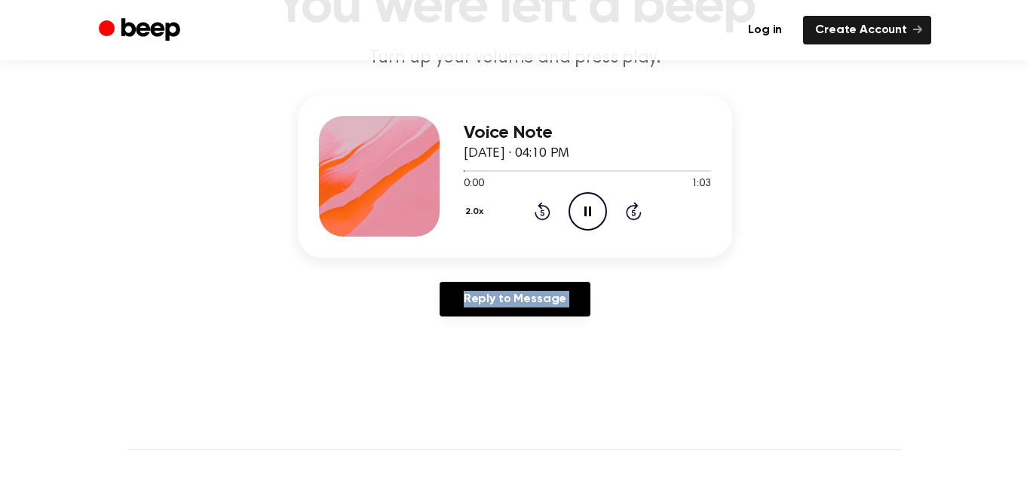
click at [544, 213] on icon at bounding box center [542, 213] width 4 height 6
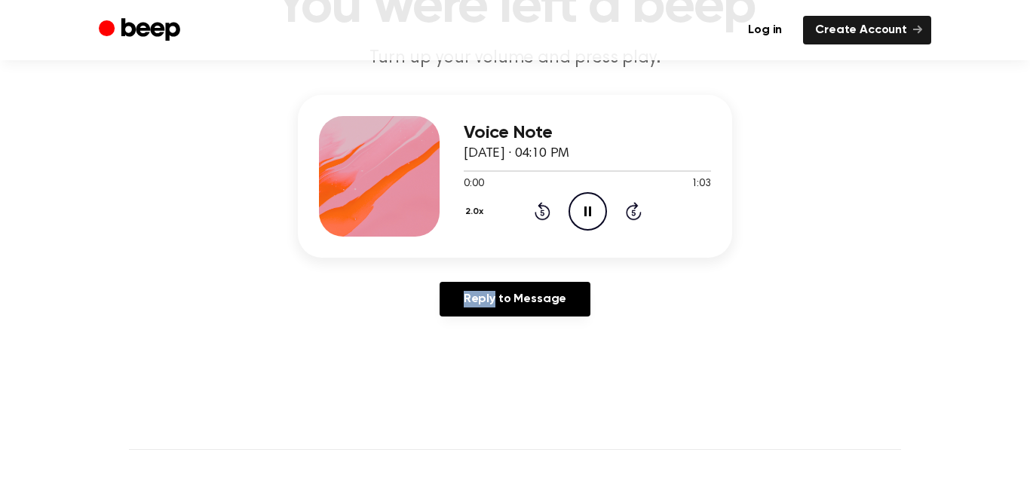
click at [544, 213] on icon at bounding box center [542, 213] width 4 height 6
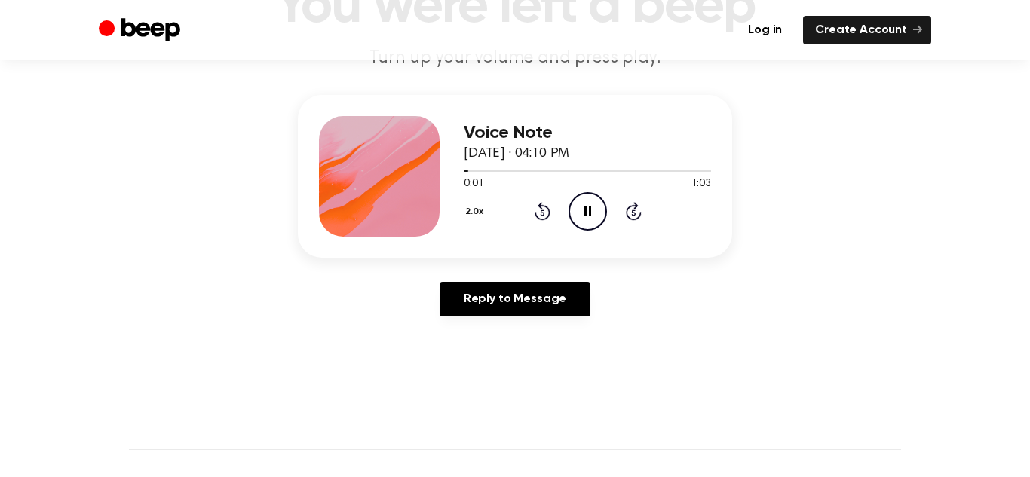
click at [544, 213] on icon at bounding box center [542, 213] width 4 height 6
click at [466, 221] on button "2.0x" at bounding box center [477, 212] width 26 height 26
click at [482, 291] on span "1.0x" at bounding box center [488, 299] width 19 height 16
click at [541, 216] on icon "Rewind 5 seconds" at bounding box center [542, 211] width 17 height 20
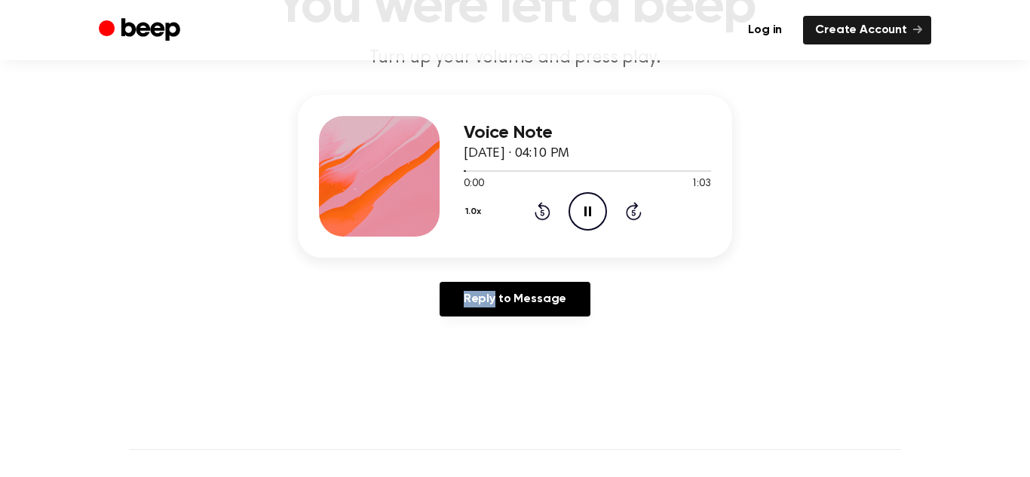
click at [569, 217] on icon "Pause Audio" at bounding box center [588, 211] width 38 height 38
click at [538, 211] on icon "Rewind 5 seconds" at bounding box center [542, 211] width 17 height 20
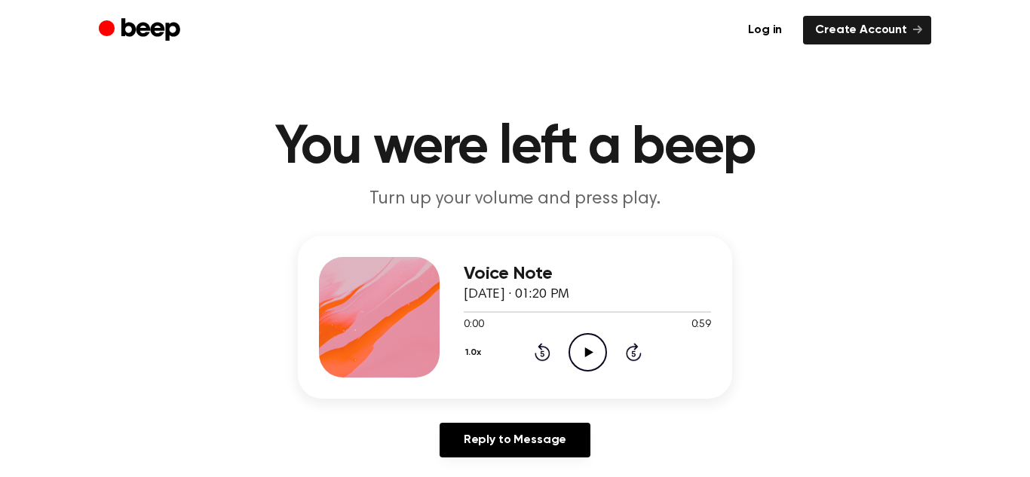
click at [576, 351] on icon "Play Audio" at bounding box center [588, 352] width 38 height 38
click at [591, 344] on icon "Pause Audio" at bounding box center [588, 352] width 38 height 38
